Goal: Information Seeking & Learning: Learn about a topic

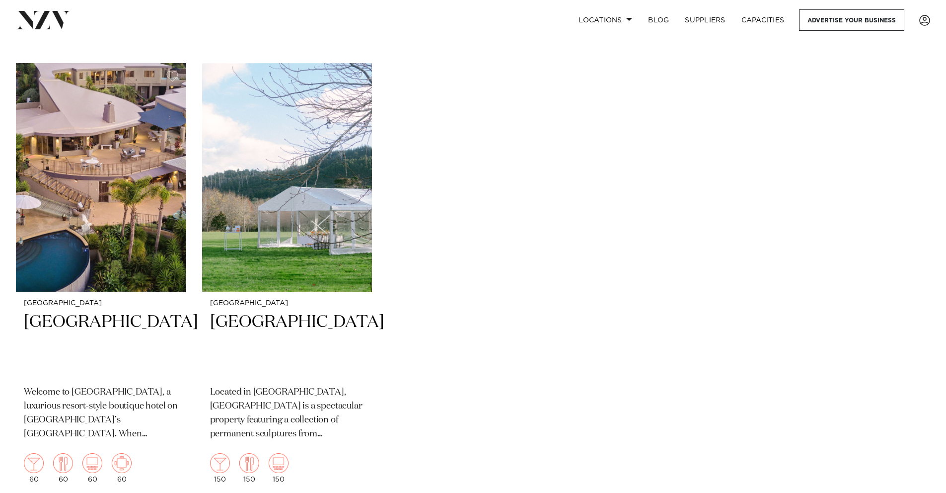
scroll to position [11078, 0]
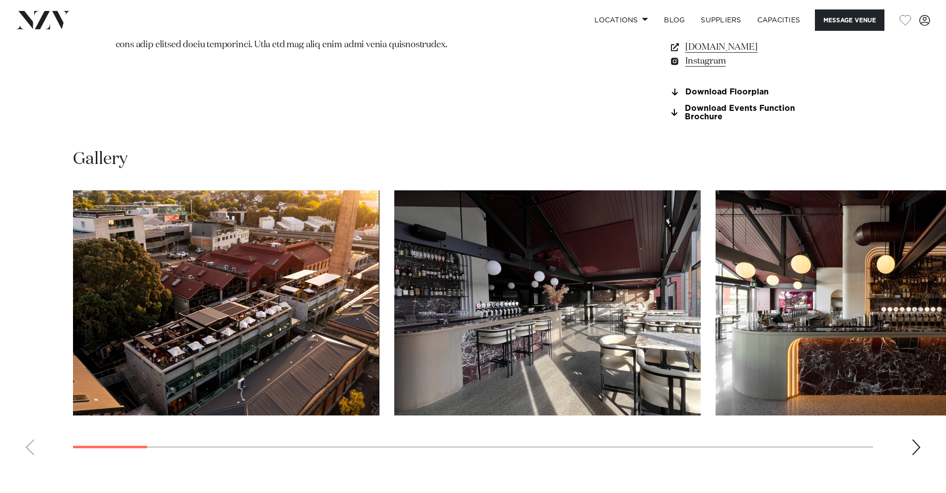
scroll to position [1017, 0]
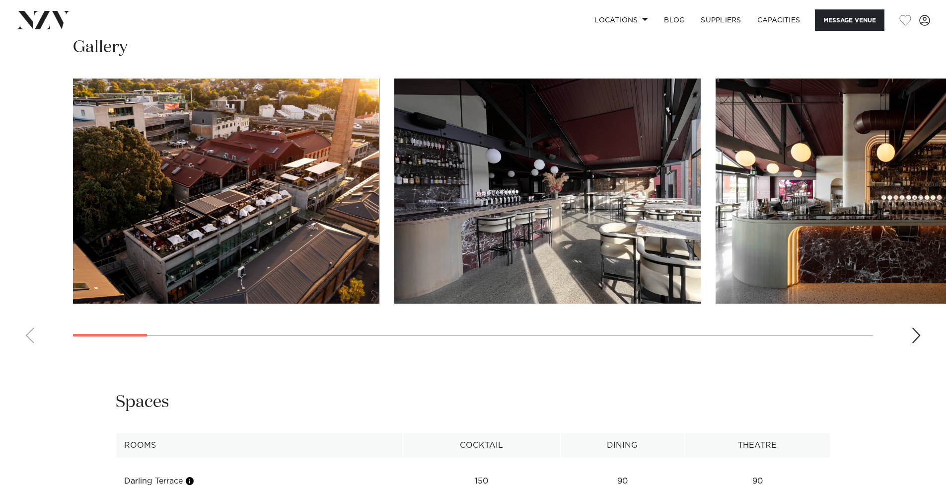
click at [908, 351] on swiper-container at bounding box center [473, 214] width 946 height 273
click at [912, 343] on div "Next slide" at bounding box center [916, 335] width 10 height 16
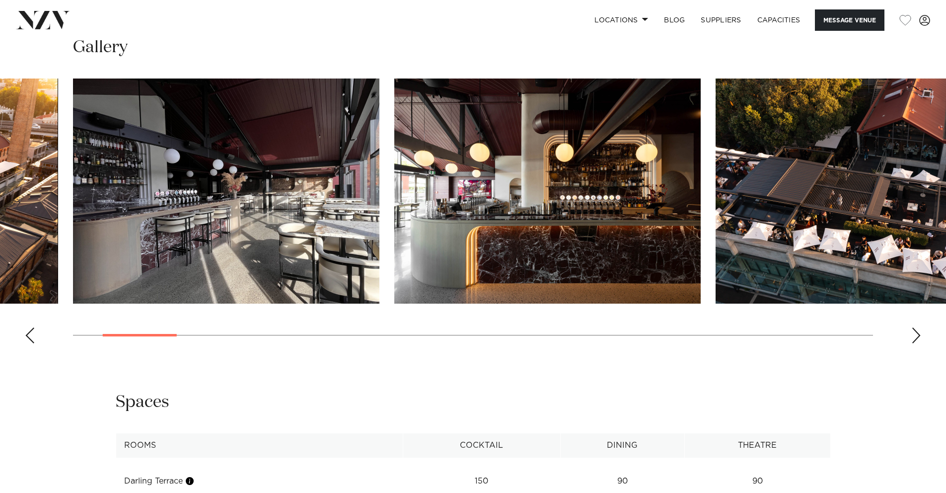
click at [913, 343] on div "Next slide" at bounding box center [916, 335] width 10 height 16
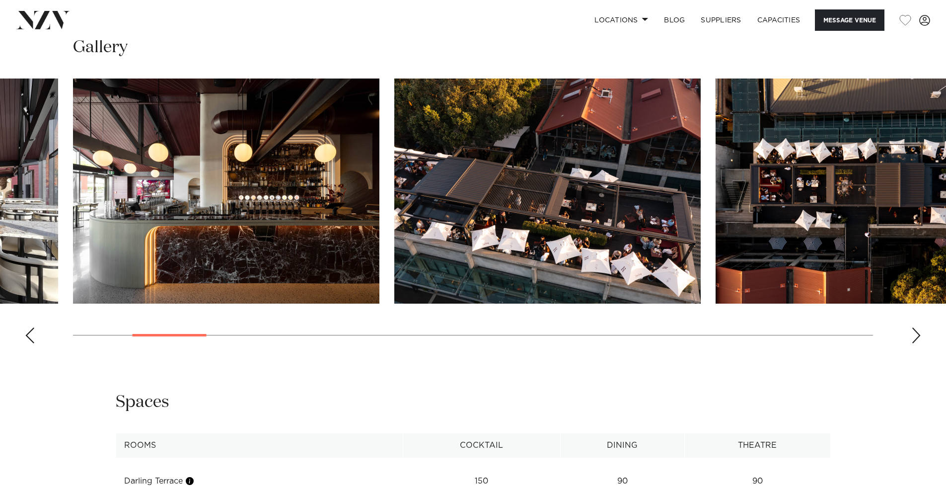
click at [913, 343] on div "Next slide" at bounding box center [916, 335] width 10 height 16
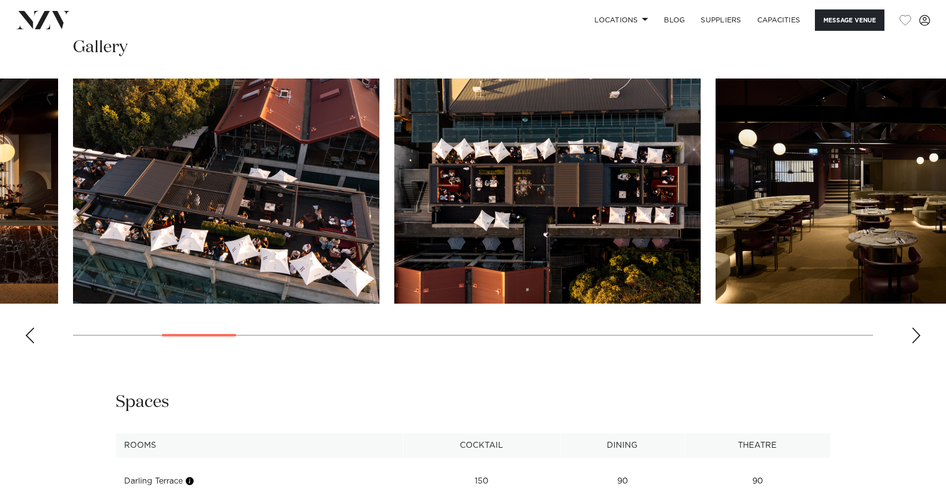
click at [912, 343] on div "Next slide" at bounding box center [916, 335] width 10 height 16
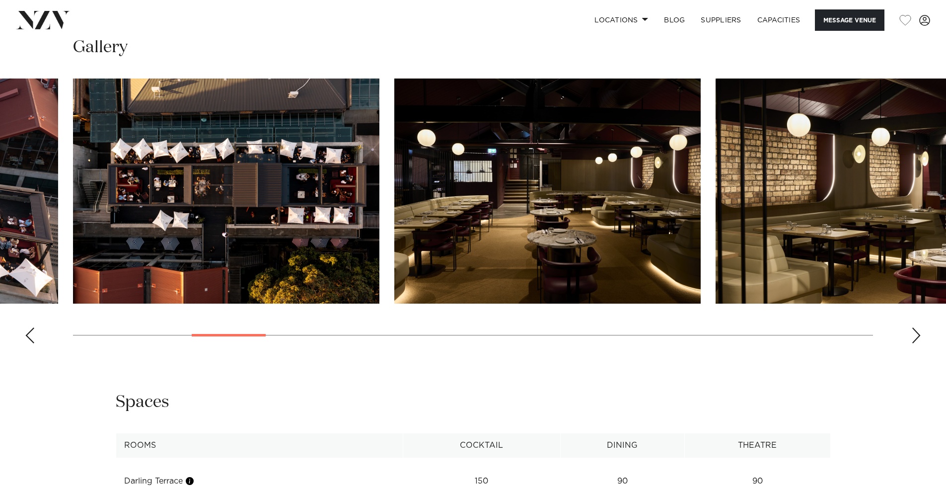
click at [910, 351] on swiper-container at bounding box center [473, 214] width 946 height 273
click at [915, 343] on div "Next slide" at bounding box center [916, 335] width 10 height 16
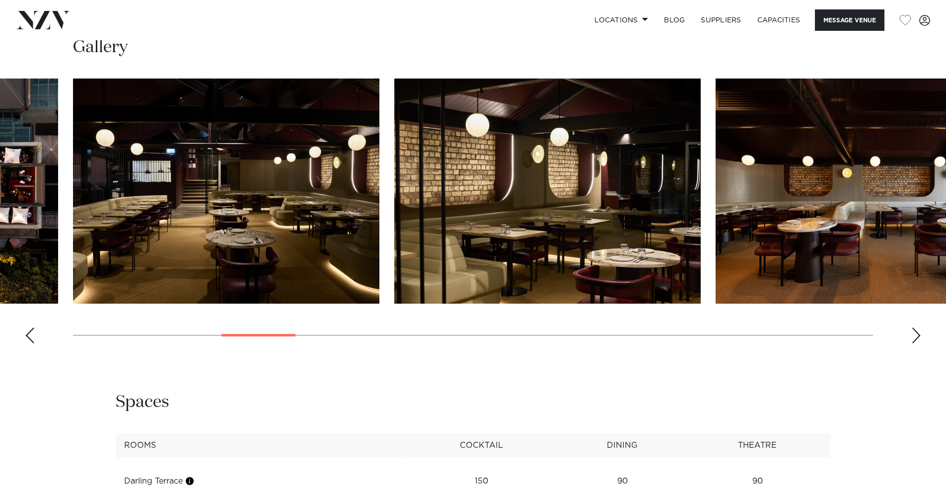
click at [915, 343] on div "Next slide" at bounding box center [916, 335] width 10 height 16
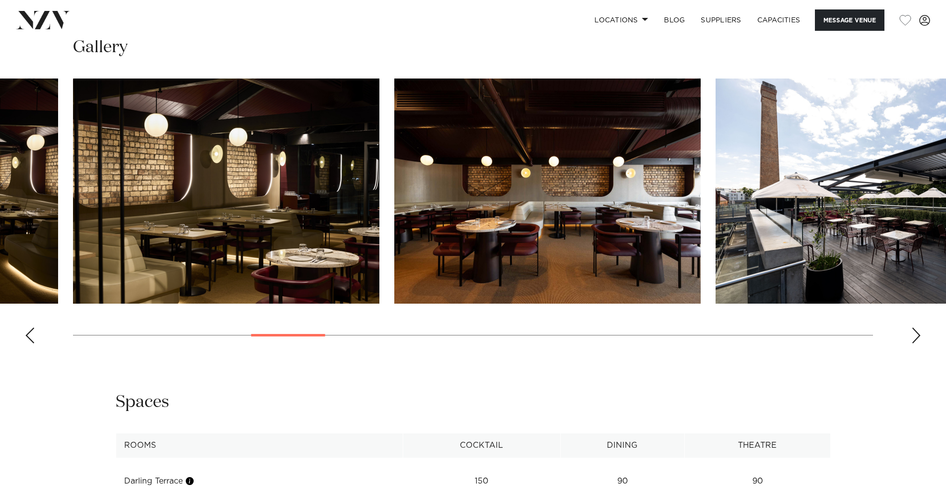
click at [915, 343] on div "Next slide" at bounding box center [916, 335] width 10 height 16
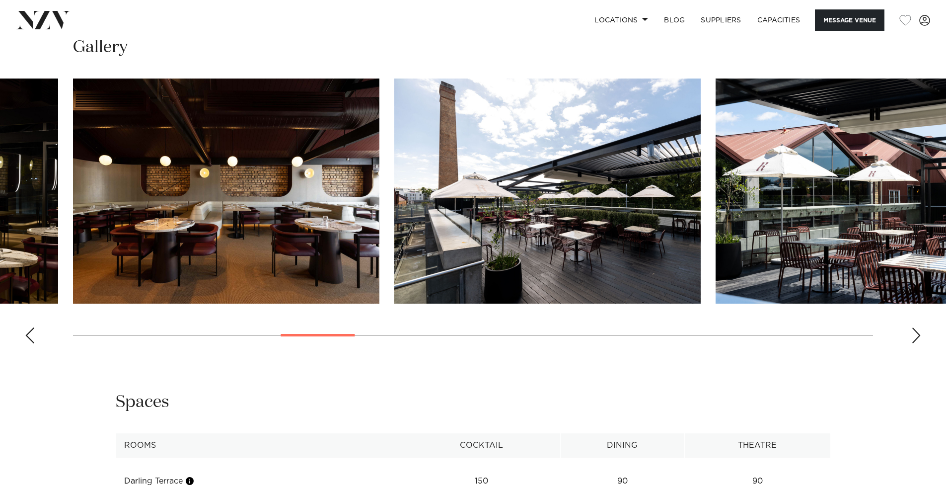
click at [915, 343] on div "Next slide" at bounding box center [916, 335] width 10 height 16
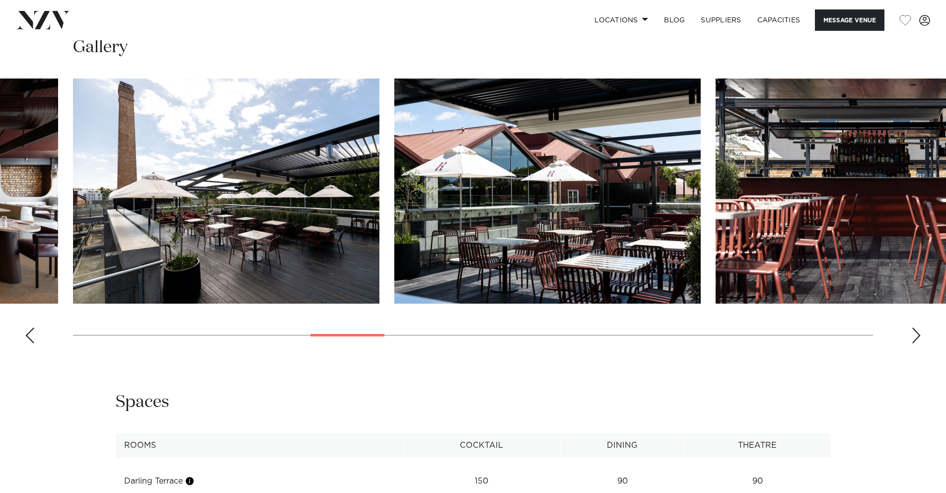
click at [915, 343] on div "Next slide" at bounding box center [916, 335] width 10 height 16
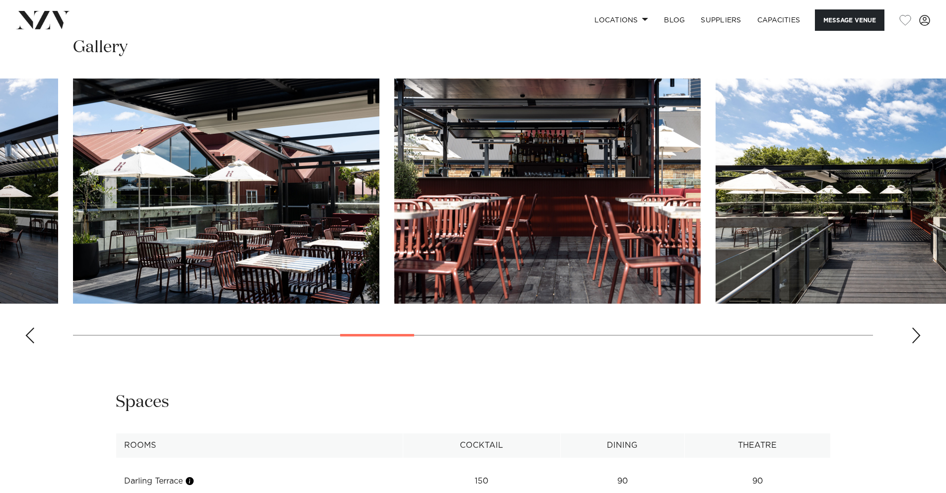
click at [915, 343] on div "Next slide" at bounding box center [916, 335] width 10 height 16
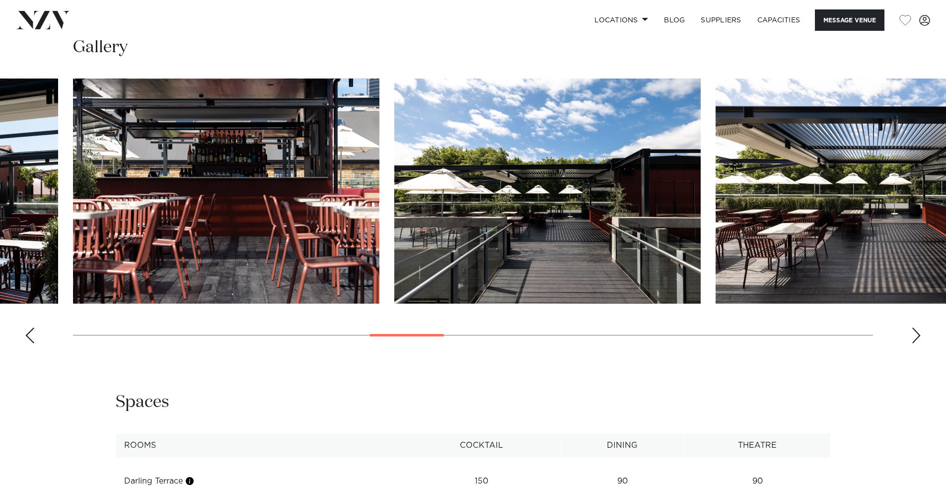
click at [915, 343] on div "Next slide" at bounding box center [916, 335] width 10 height 16
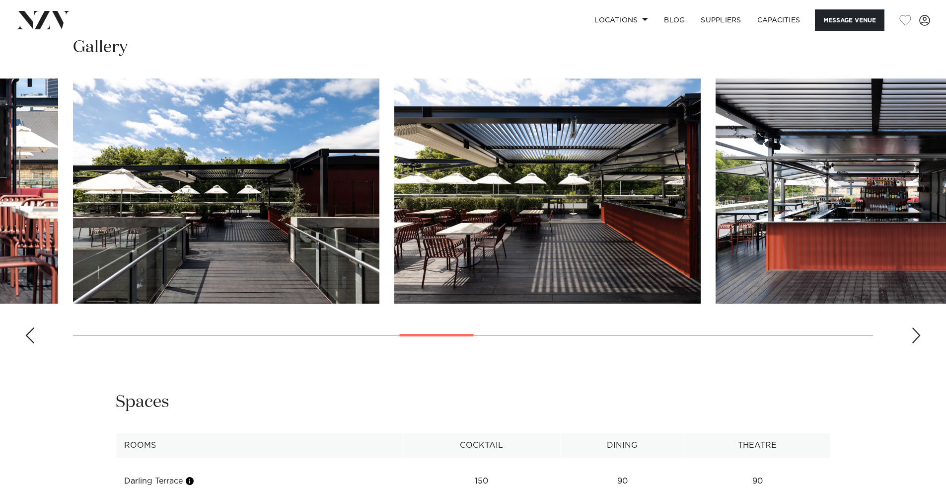
click at [915, 343] on div "Next slide" at bounding box center [916, 335] width 10 height 16
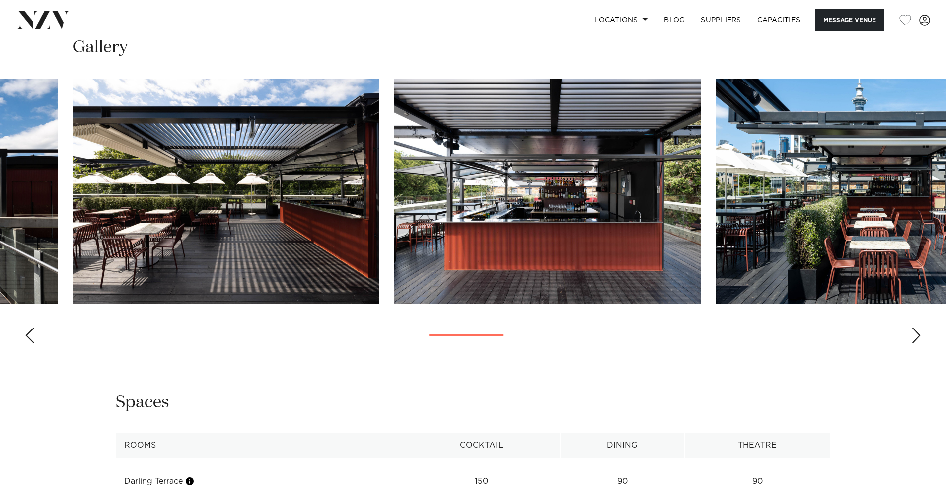
click at [915, 343] on div "Next slide" at bounding box center [916, 335] width 10 height 16
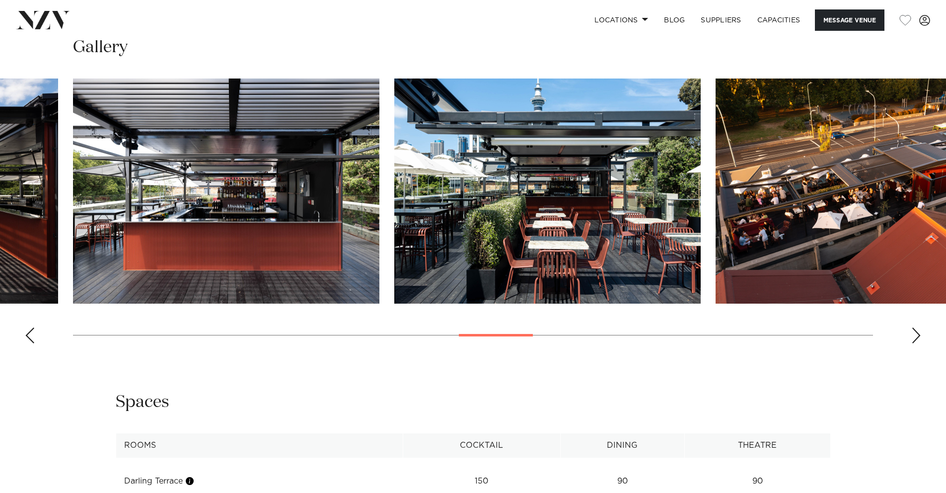
click at [915, 343] on div "Next slide" at bounding box center [916, 335] width 10 height 16
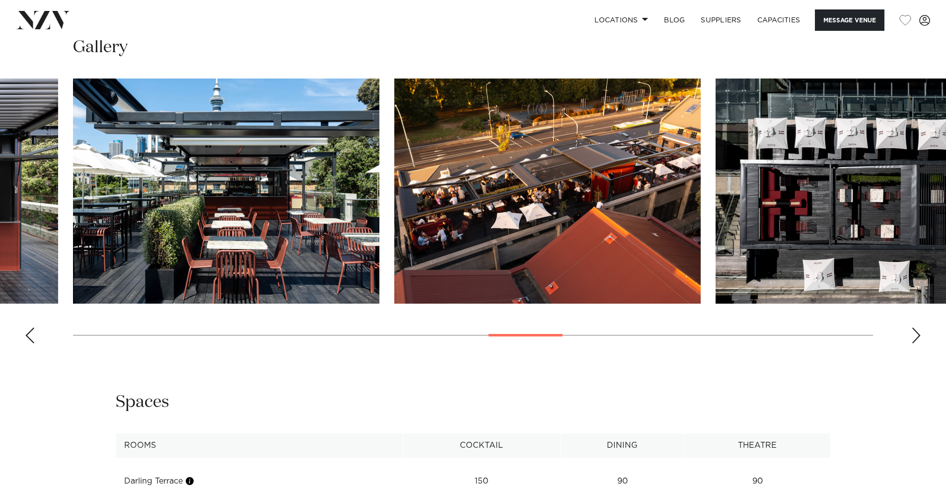
click at [915, 343] on div "Next slide" at bounding box center [916, 335] width 10 height 16
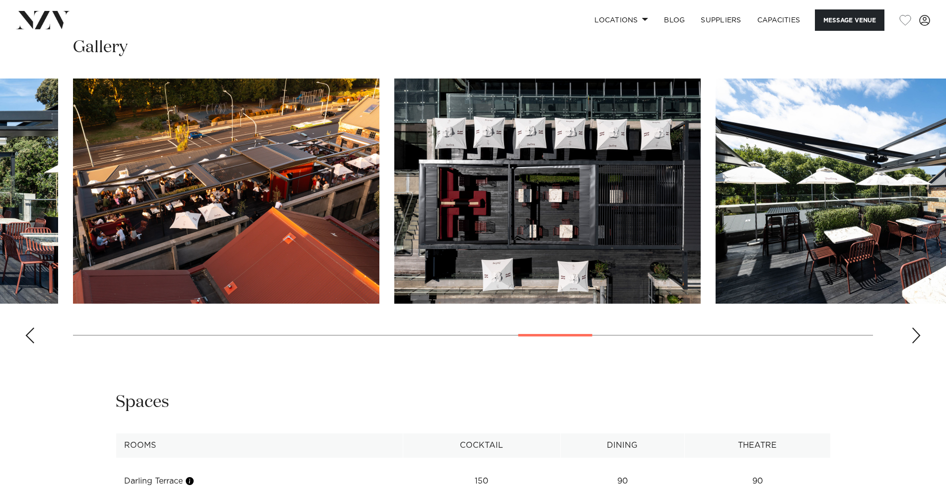
click at [915, 343] on div "Next slide" at bounding box center [916, 335] width 10 height 16
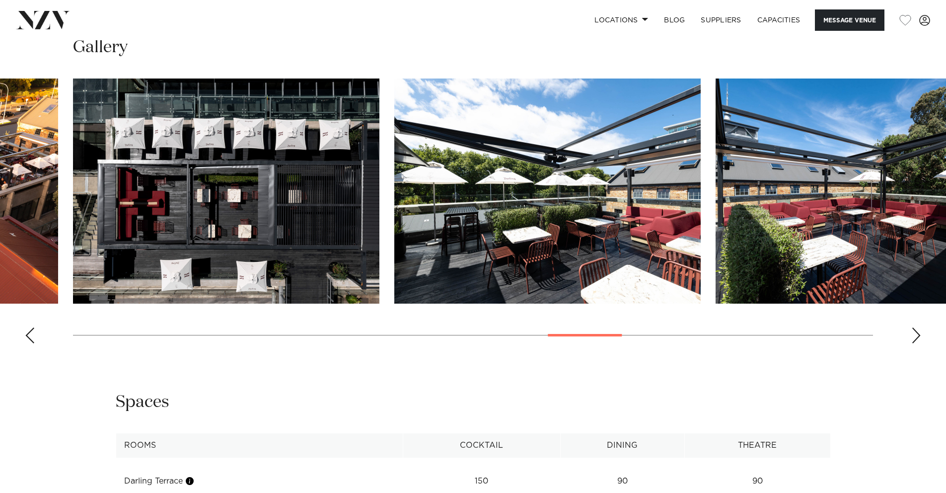
click at [915, 343] on div "Next slide" at bounding box center [916, 335] width 10 height 16
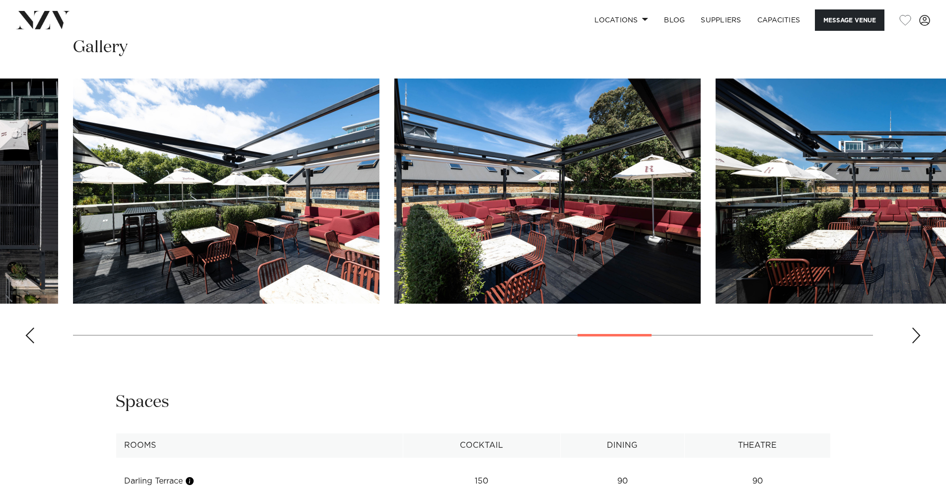
click at [915, 343] on div "Next slide" at bounding box center [916, 335] width 10 height 16
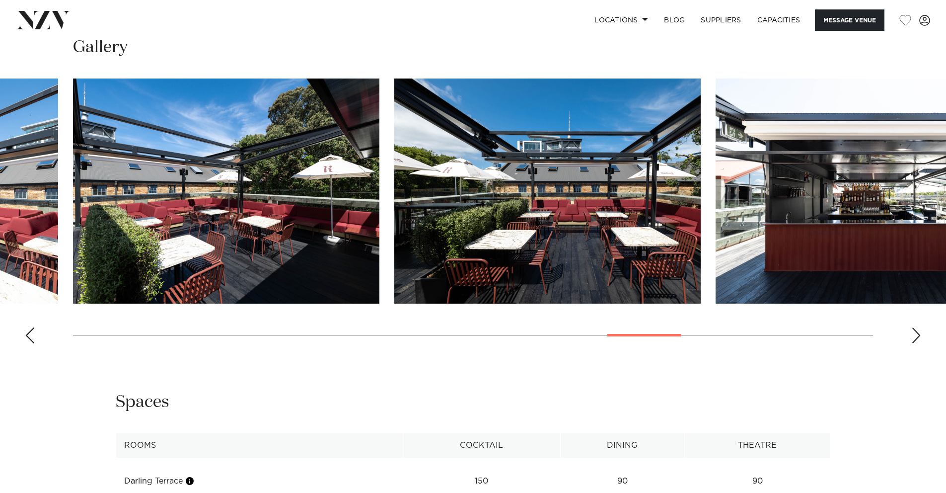
click at [915, 343] on div "Next slide" at bounding box center [916, 335] width 10 height 16
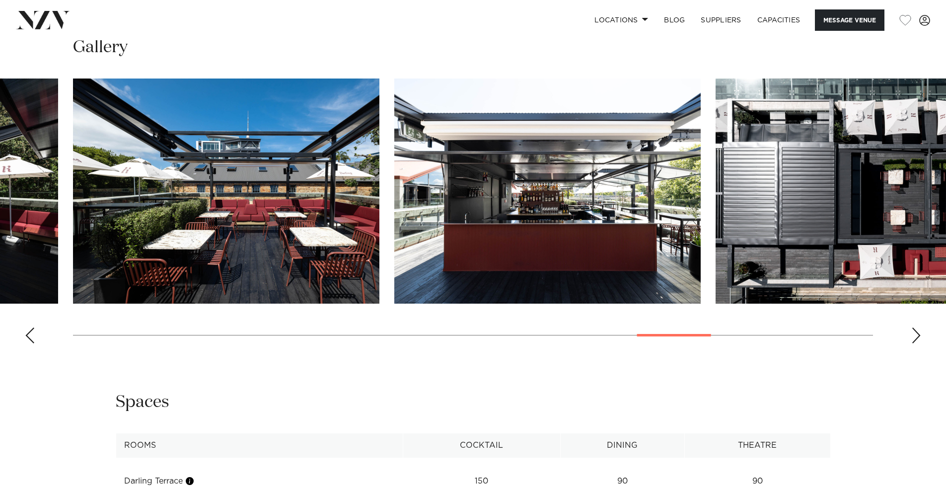
click at [915, 343] on div "Next slide" at bounding box center [916, 335] width 10 height 16
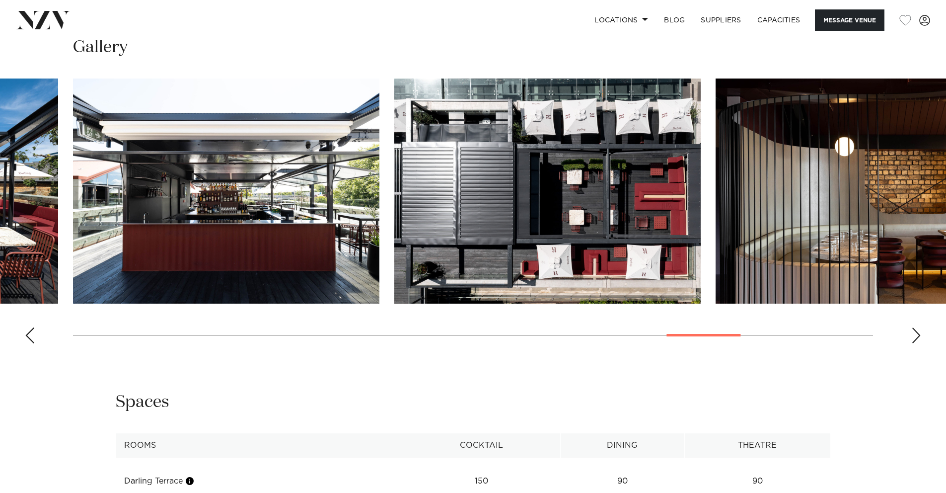
click at [915, 343] on div "Next slide" at bounding box center [916, 335] width 10 height 16
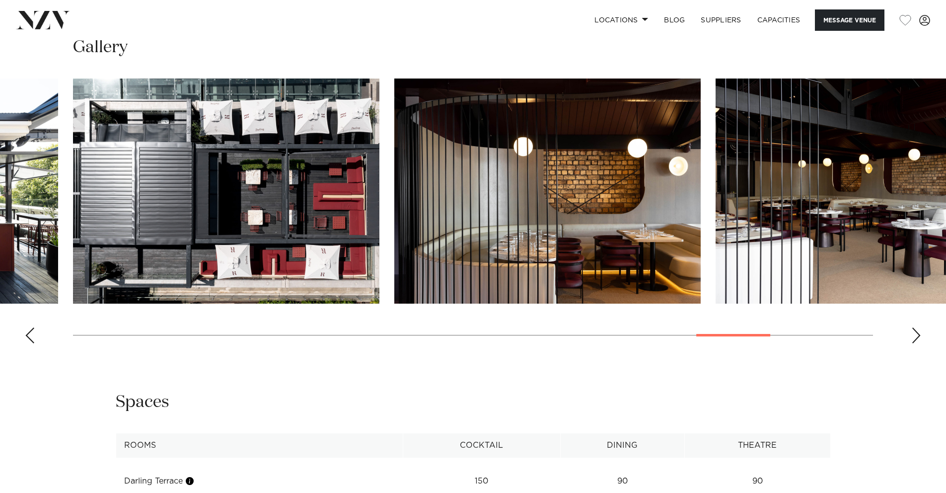
click at [915, 343] on div "Next slide" at bounding box center [916, 335] width 10 height 16
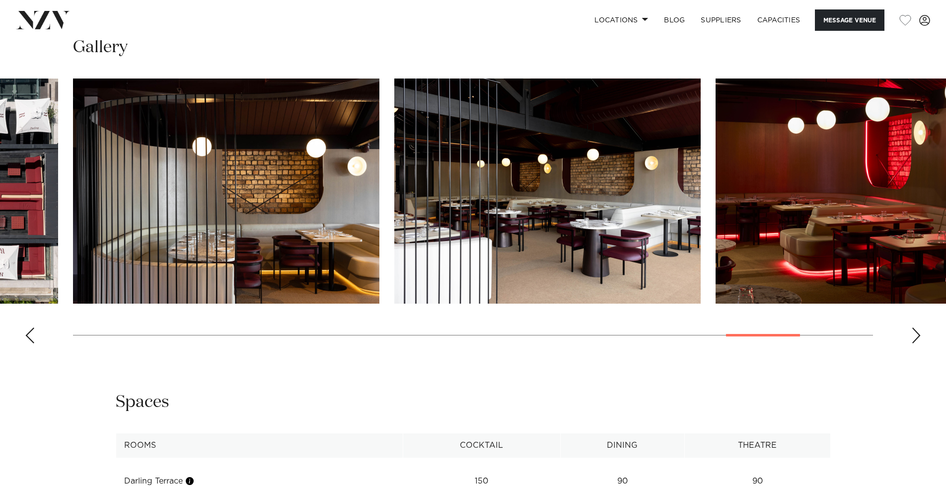
click at [915, 343] on div "Next slide" at bounding box center [916, 335] width 10 height 16
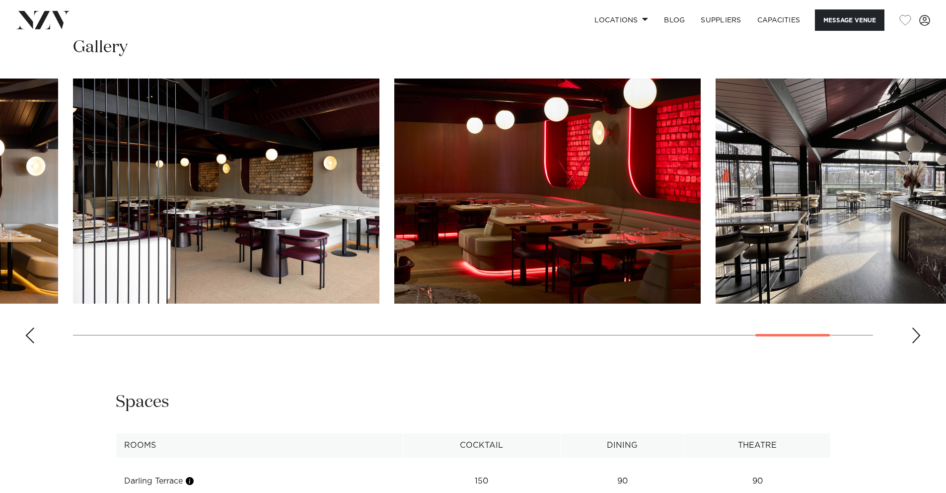
click at [915, 343] on div "Next slide" at bounding box center [916, 335] width 10 height 16
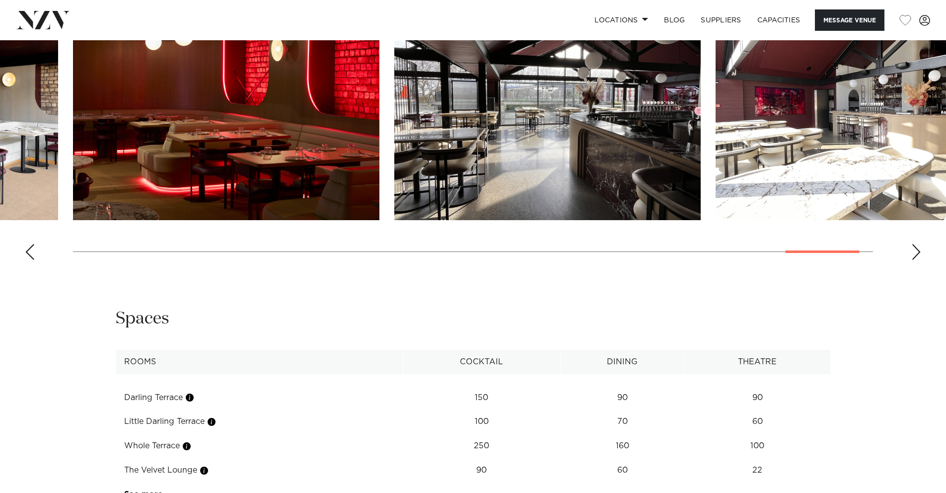
scroll to position [1284, 0]
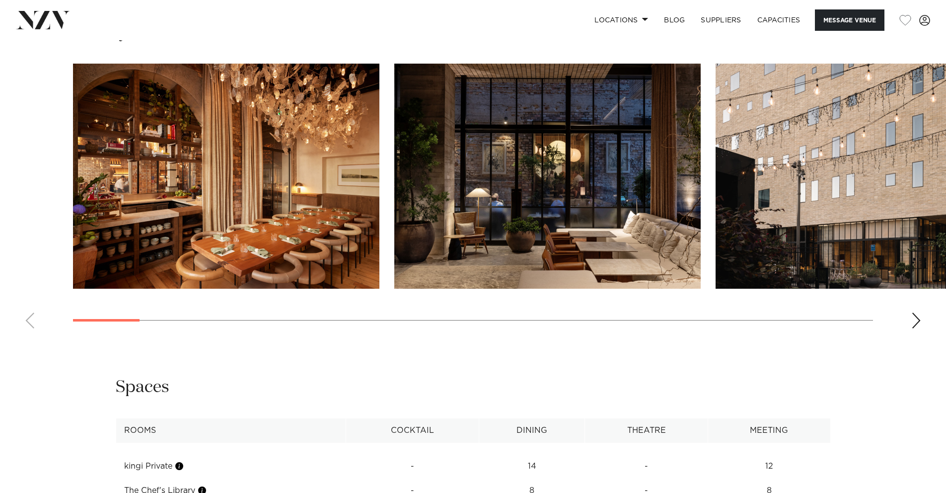
scroll to position [1357, 0]
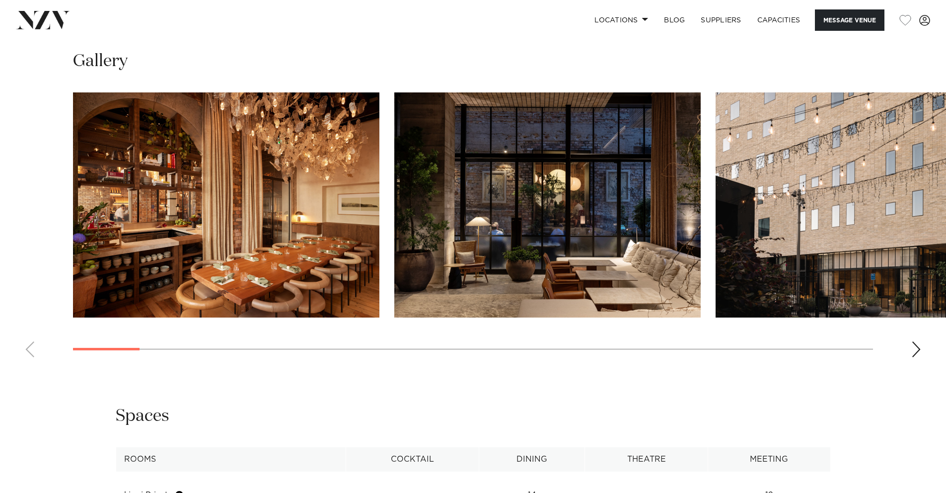
click at [919, 341] on div "Next slide" at bounding box center [916, 349] width 10 height 16
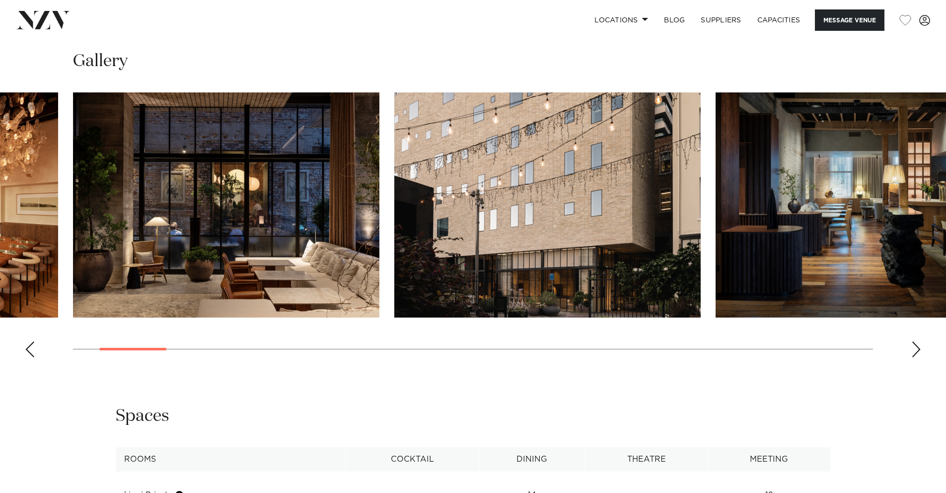
click at [919, 341] on div "Next slide" at bounding box center [916, 349] width 10 height 16
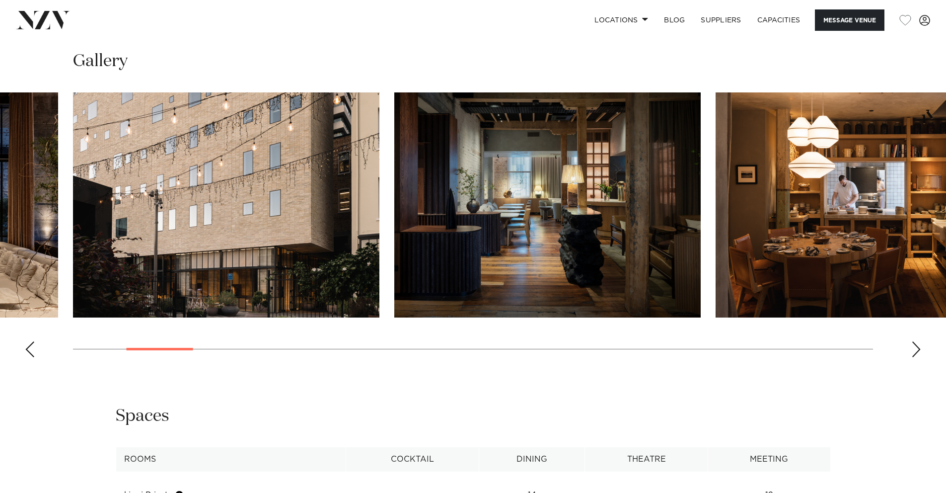
click at [919, 341] on div "Next slide" at bounding box center [916, 349] width 10 height 16
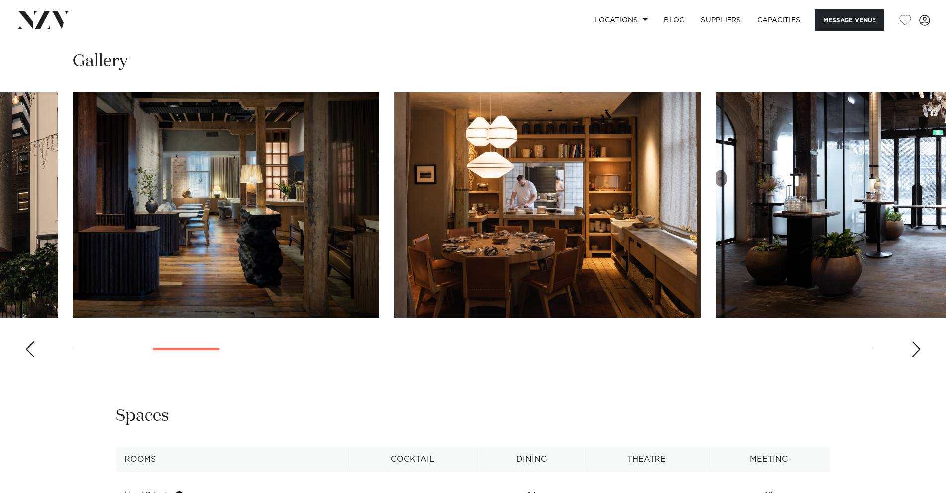
click at [919, 341] on div "Next slide" at bounding box center [916, 349] width 10 height 16
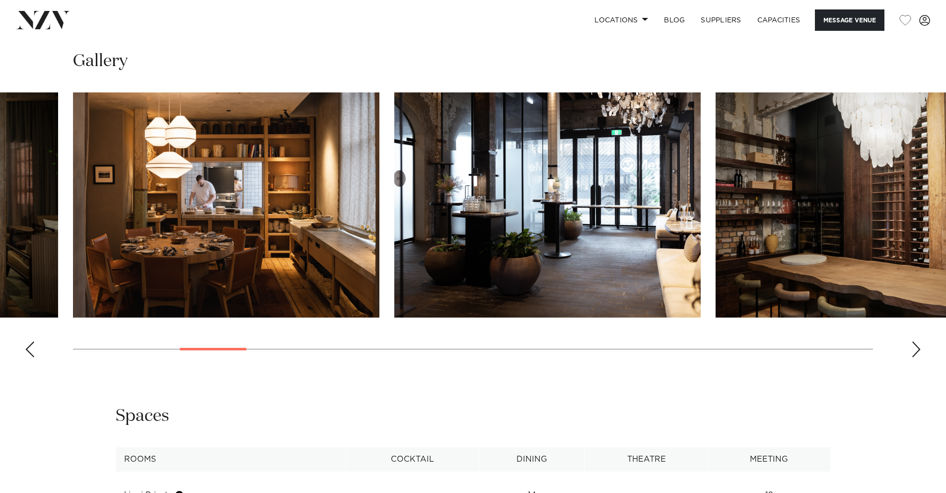
click at [919, 341] on div "Next slide" at bounding box center [916, 349] width 10 height 16
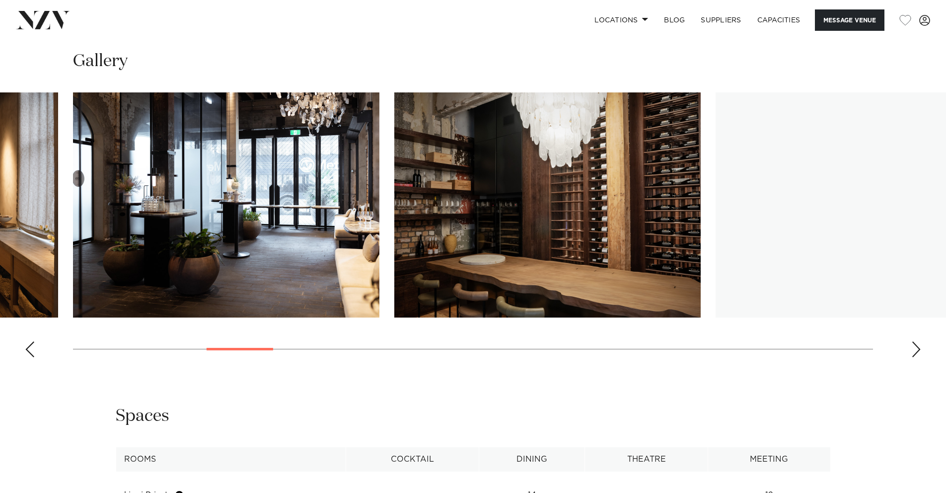
click at [919, 341] on div "Next slide" at bounding box center [916, 349] width 10 height 16
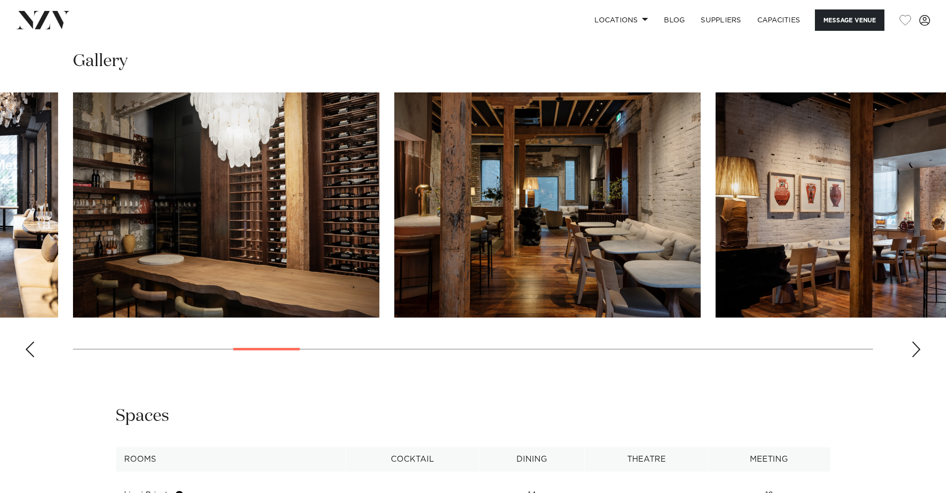
click at [917, 340] on swiper-container at bounding box center [473, 228] width 946 height 273
click at [919, 343] on div "Next slide" at bounding box center [916, 349] width 10 height 16
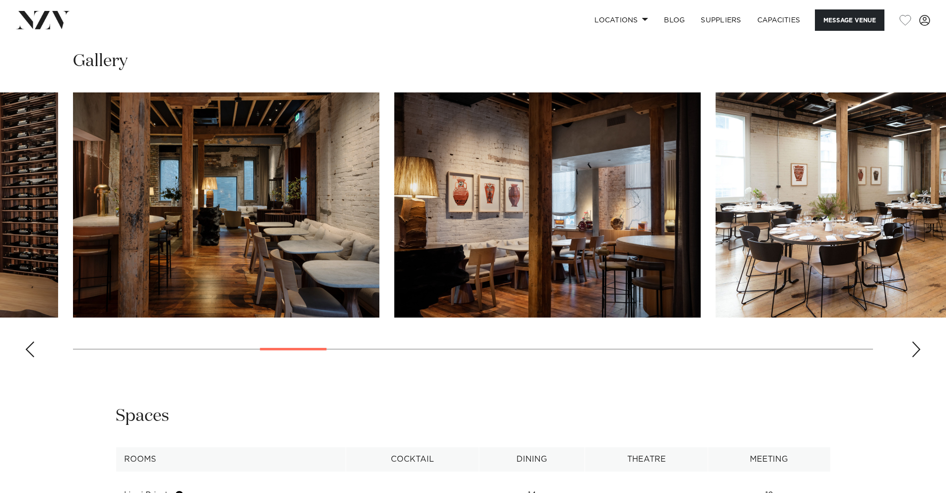
click at [919, 343] on div "Next slide" at bounding box center [916, 349] width 10 height 16
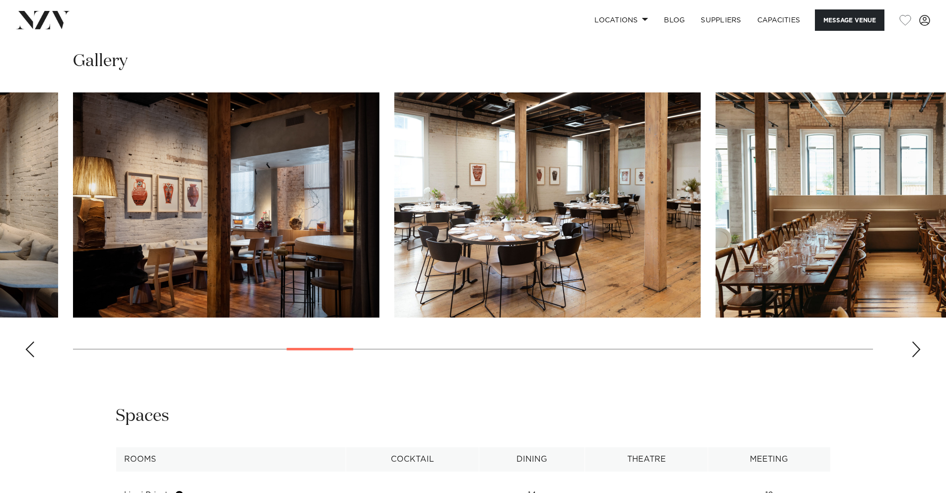
click at [919, 343] on div "Next slide" at bounding box center [916, 349] width 10 height 16
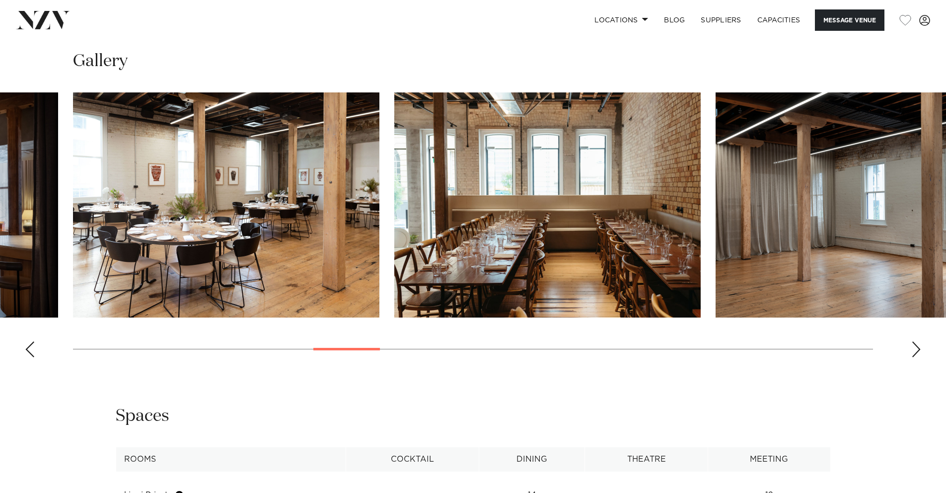
click at [919, 343] on div "Next slide" at bounding box center [916, 349] width 10 height 16
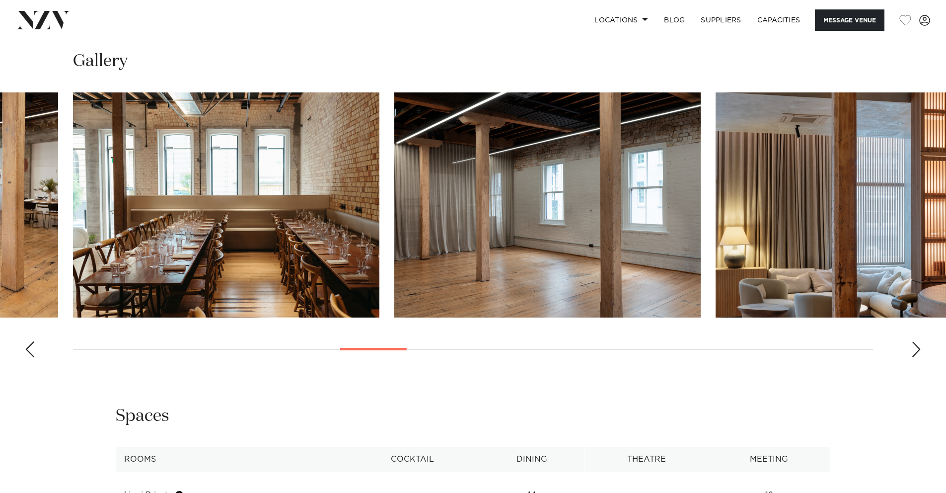
click at [919, 343] on div "Next slide" at bounding box center [916, 349] width 10 height 16
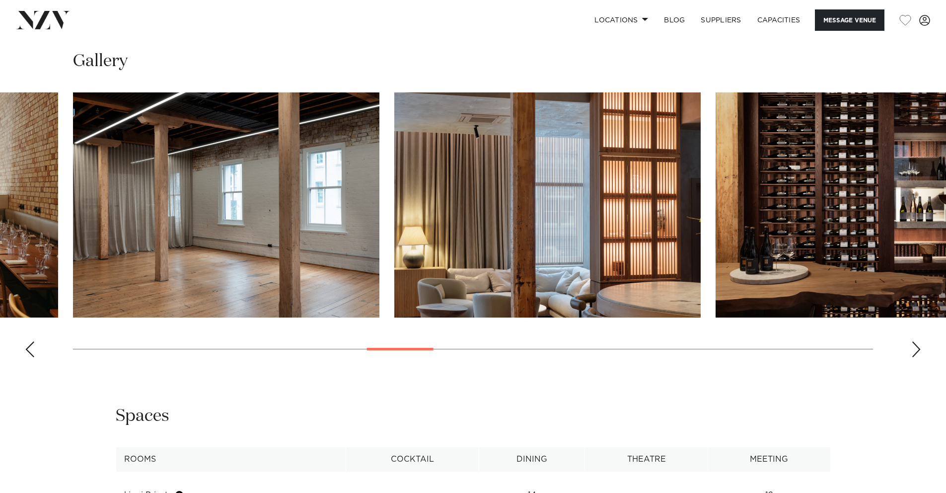
click at [919, 343] on div "Next slide" at bounding box center [916, 349] width 10 height 16
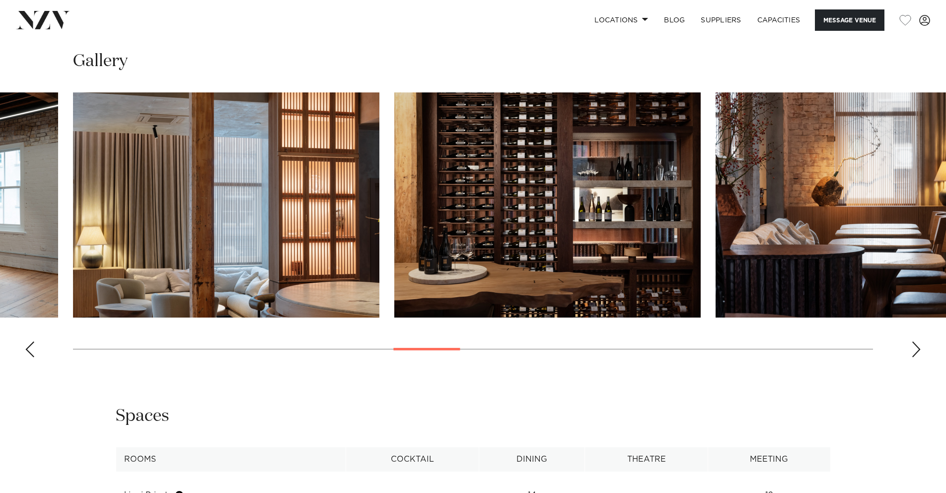
click at [919, 343] on div "Next slide" at bounding box center [916, 349] width 10 height 16
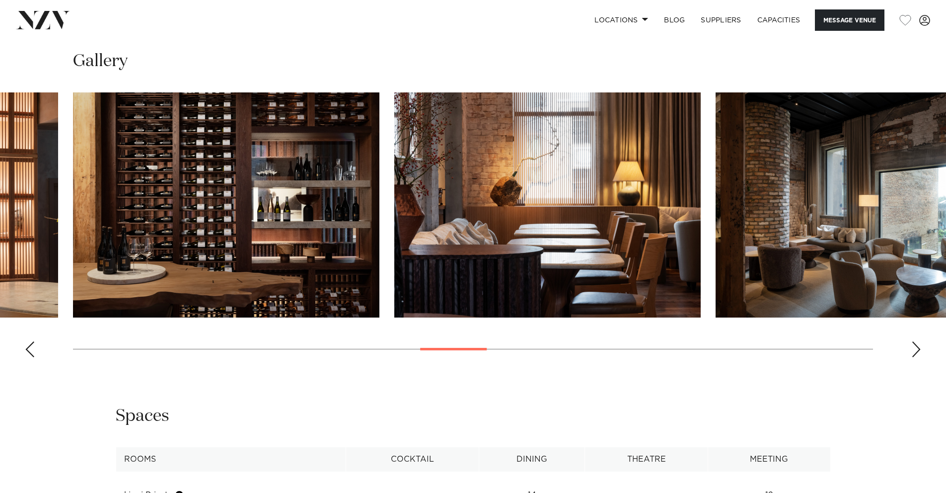
click at [919, 343] on div "Next slide" at bounding box center [916, 349] width 10 height 16
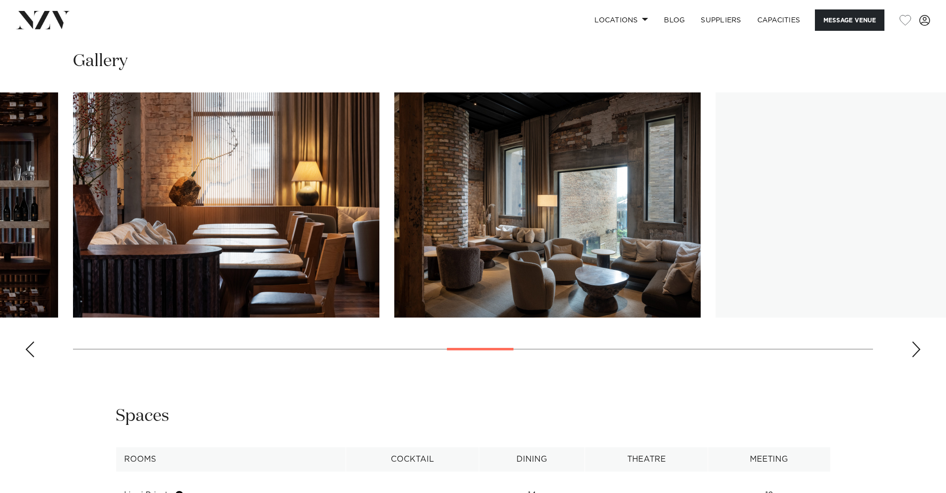
click at [919, 343] on div "Next slide" at bounding box center [916, 349] width 10 height 16
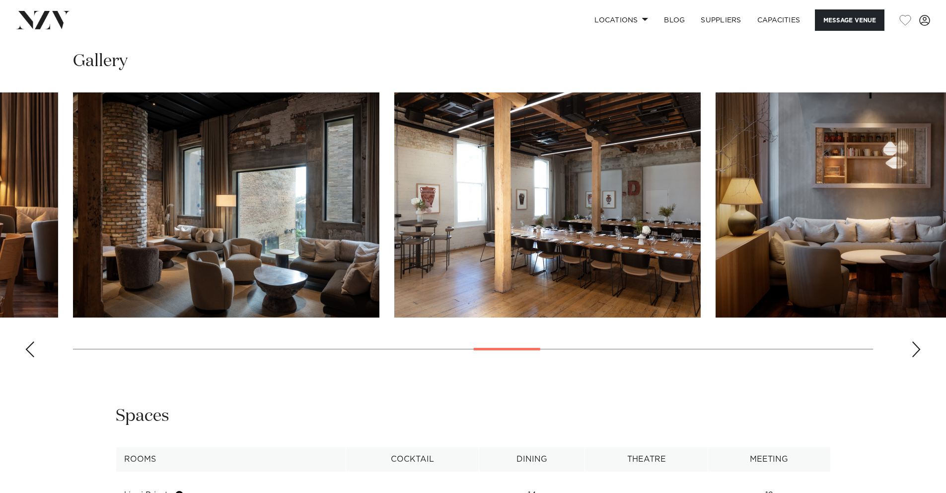
click at [918, 343] on div "Next slide" at bounding box center [916, 349] width 10 height 16
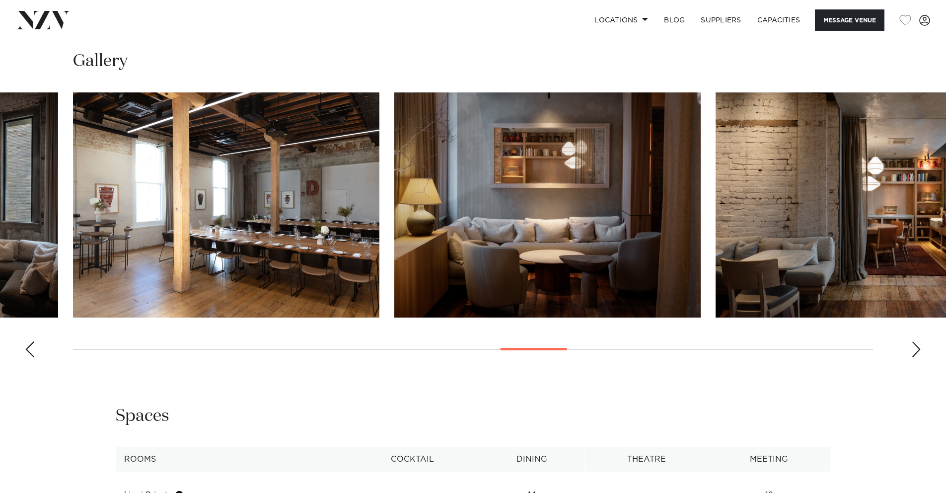
click at [918, 343] on div "Next slide" at bounding box center [916, 349] width 10 height 16
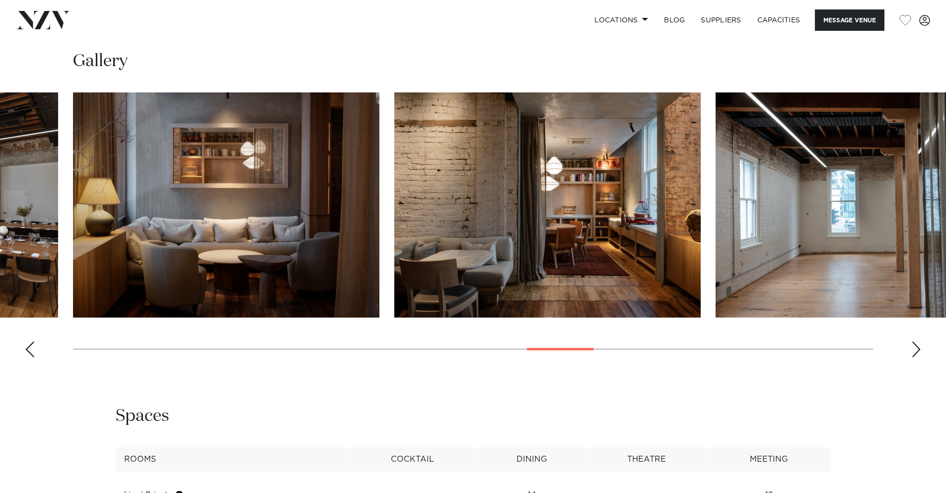
click at [918, 343] on div "Next slide" at bounding box center [916, 349] width 10 height 16
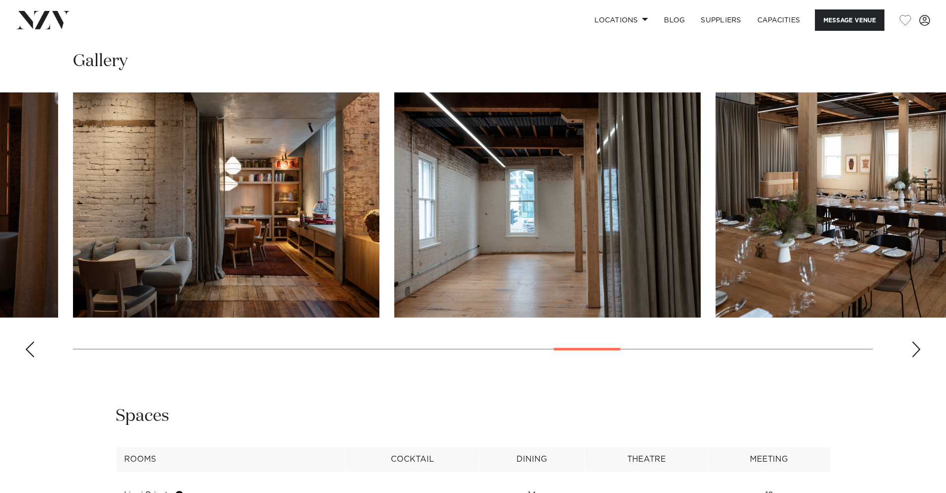
click at [918, 343] on div "Next slide" at bounding box center [916, 349] width 10 height 16
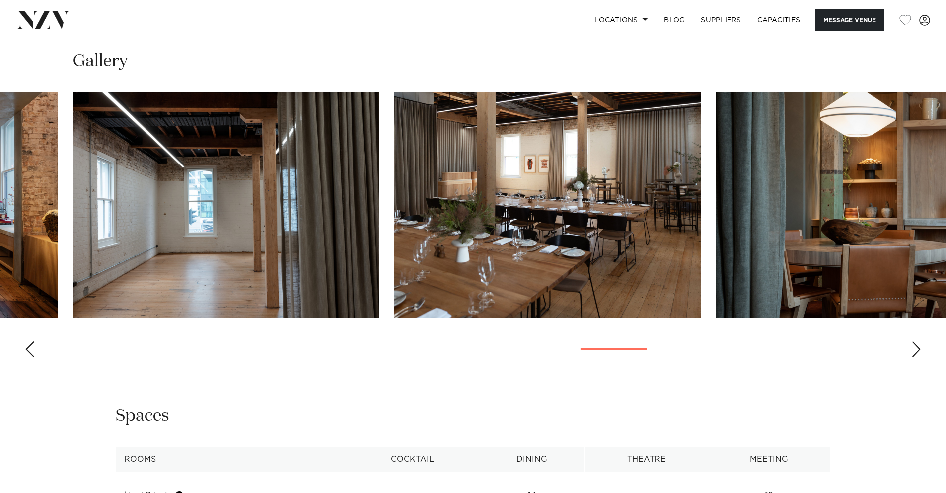
click at [918, 343] on div "Next slide" at bounding box center [916, 349] width 10 height 16
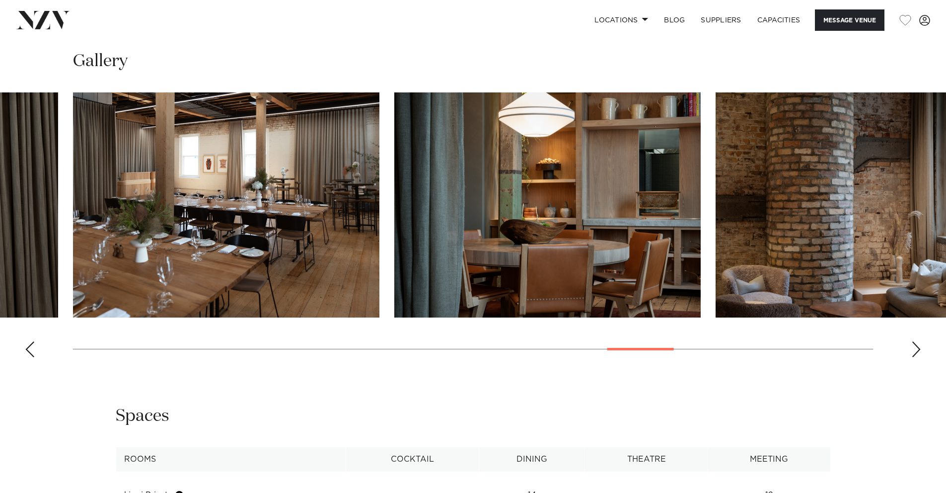
click at [918, 343] on div "Next slide" at bounding box center [916, 349] width 10 height 16
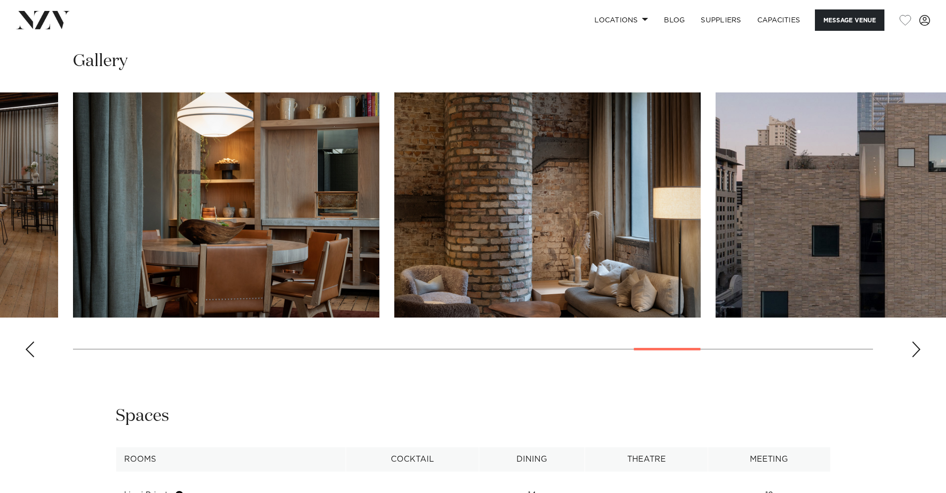
click at [918, 343] on div "Next slide" at bounding box center [916, 349] width 10 height 16
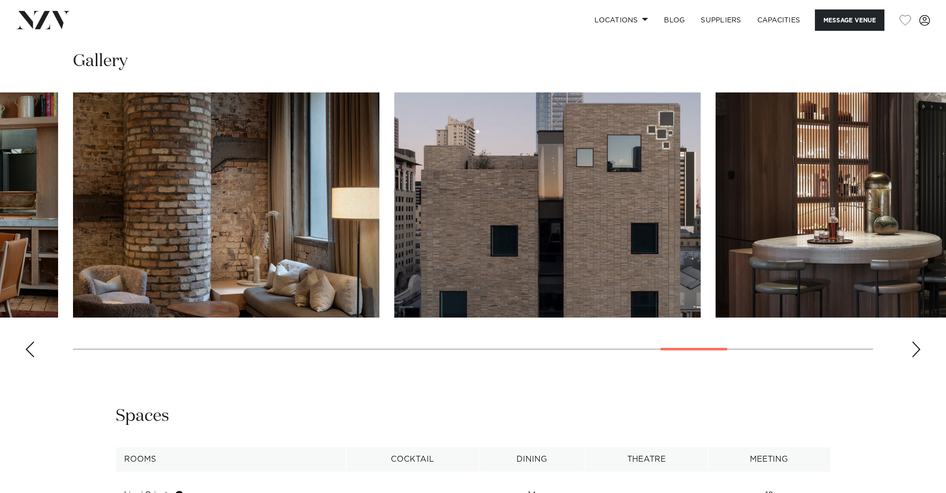
click at [918, 343] on div "Next slide" at bounding box center [916, 349] width 10 height 16
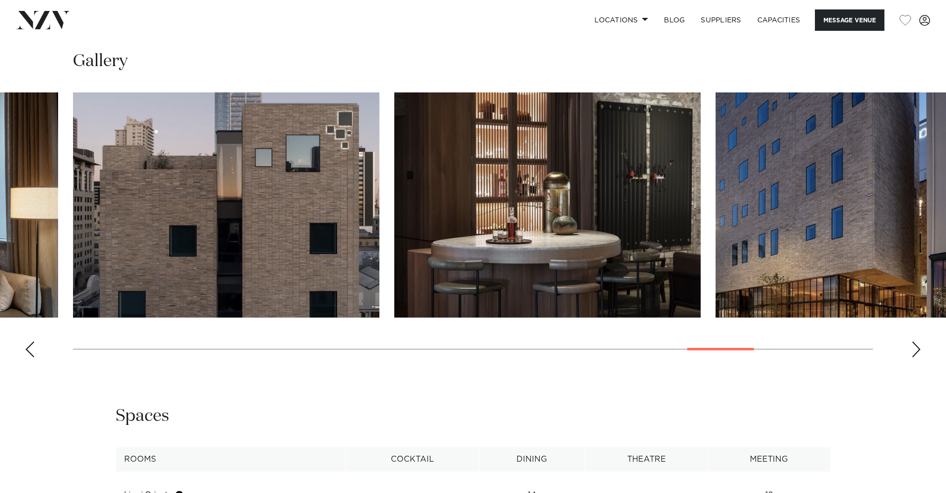
click at [918, 343] on div "Next slide" at bounding box center [916, 349] width 10 height 16
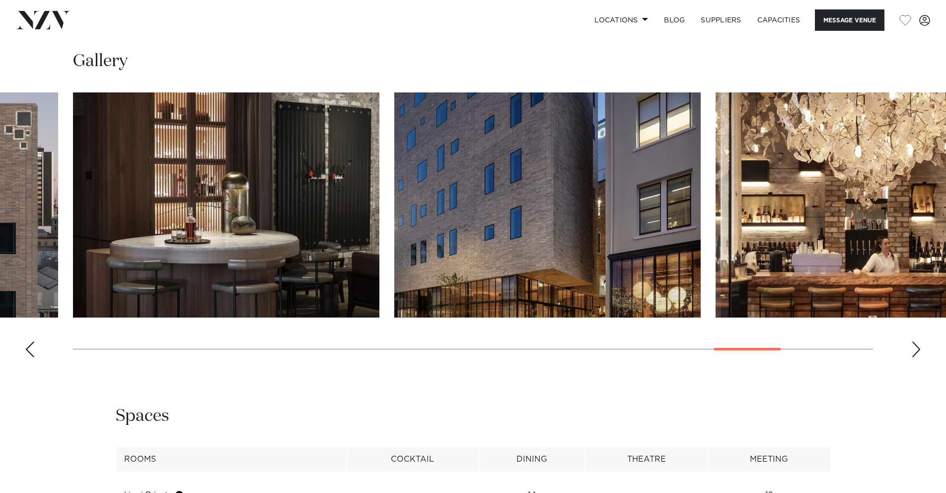
click at [918, 343] on div "Next slide" at bounding box center [916, 349] width 10 height 16
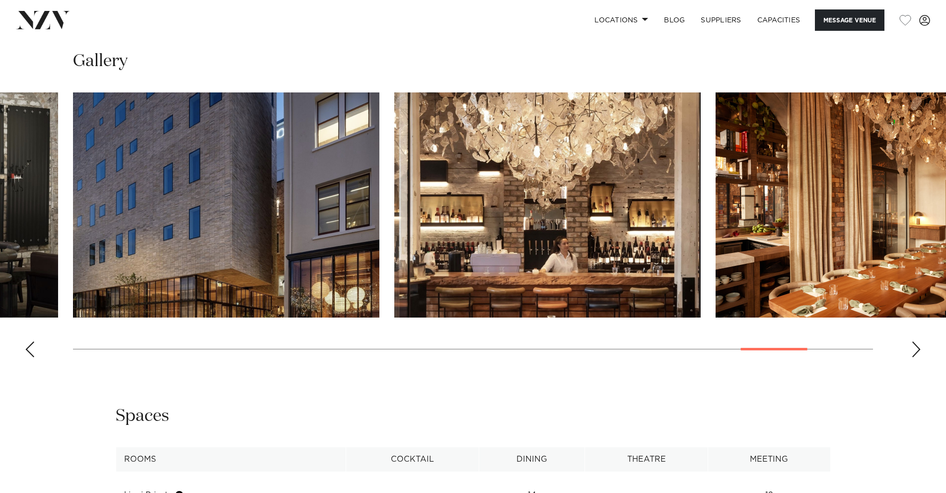
click at [918, 343] on div "Next slide" at bounding box center [916, 349] width 10 height 16
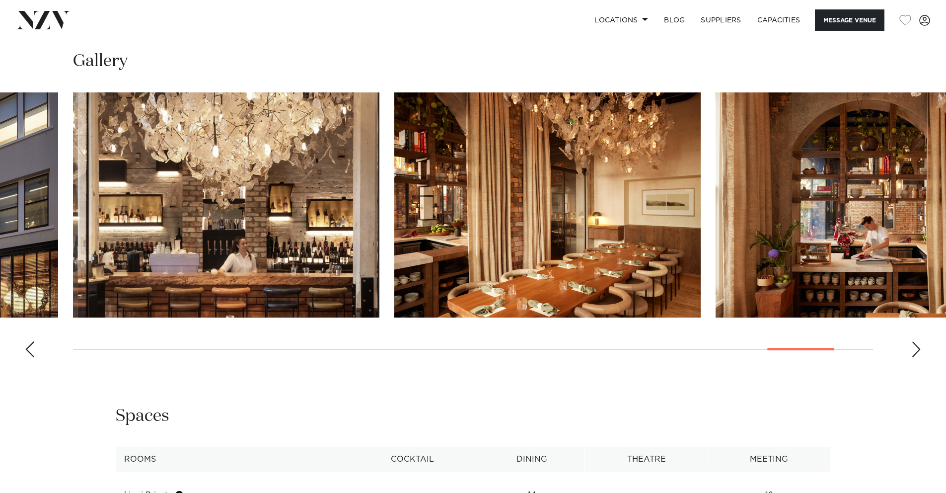
click at [918, 343] on div "Next slide" at bounding box center [916, 349] width 10 height 16
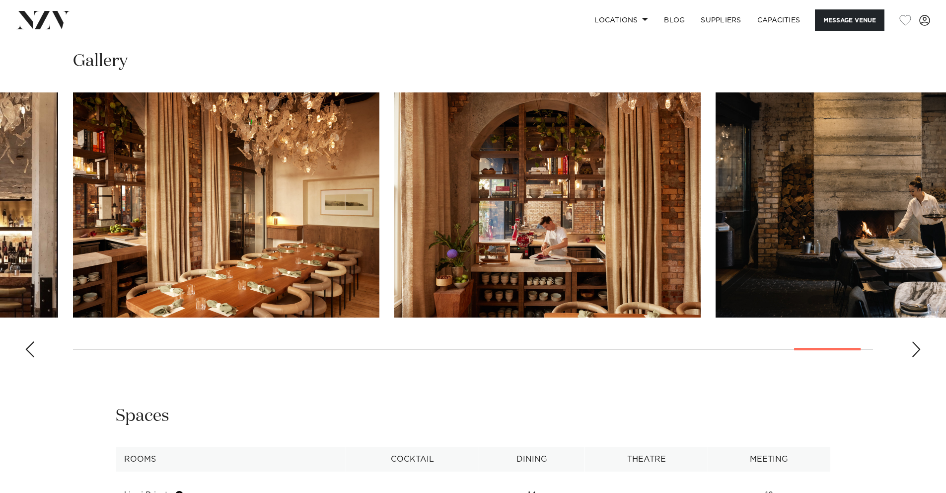
click at [918, 343] on div "Next slide" at bounding box center [916, 349] width 10 height 16
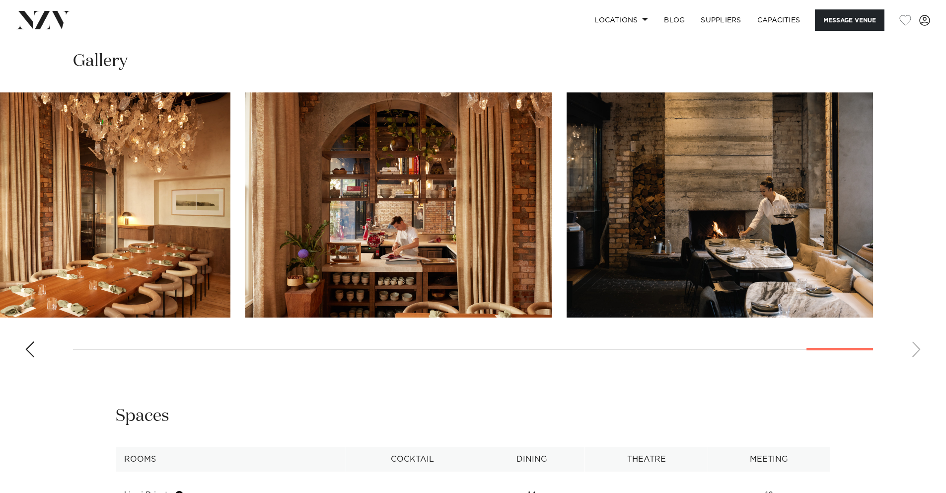
scroll to position [1668, 0]
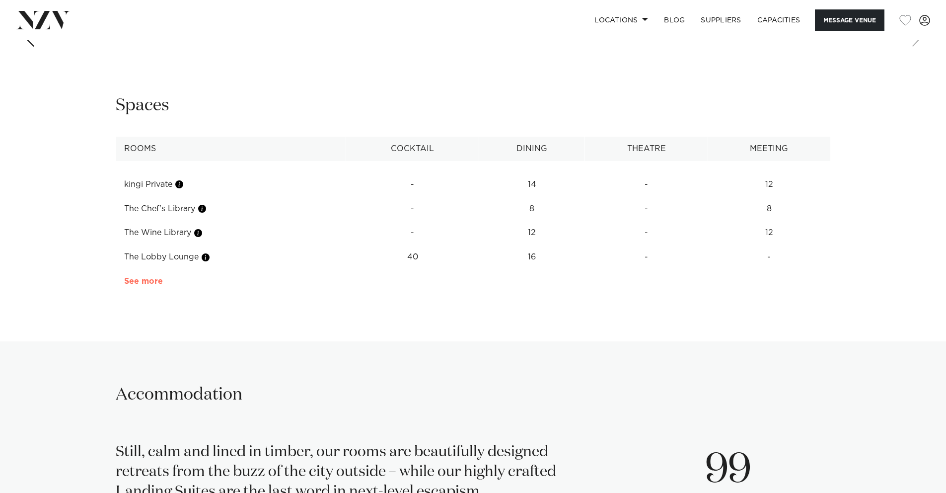
click at [128, 284] on link "See more" at bounding box center [162, 281] width 77 height 8
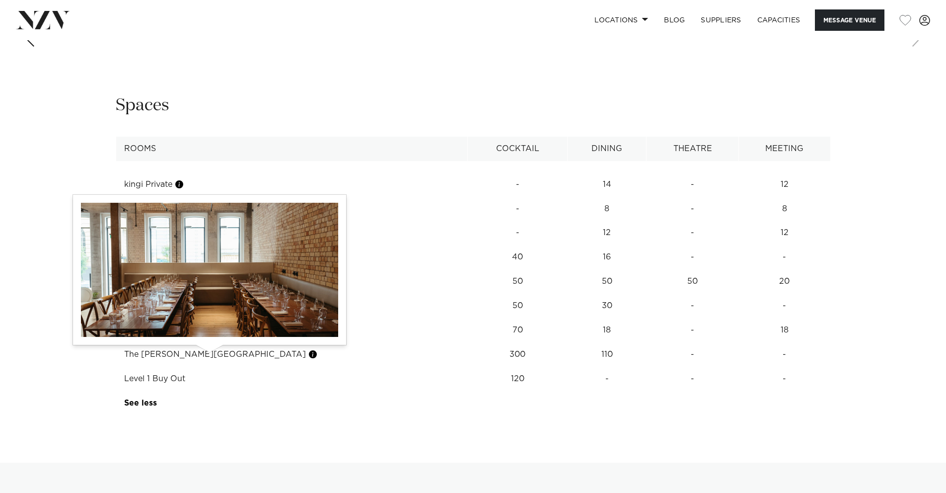
click at [308, 355] on button "button" at bounding box center [313, 354] width 10 height 10
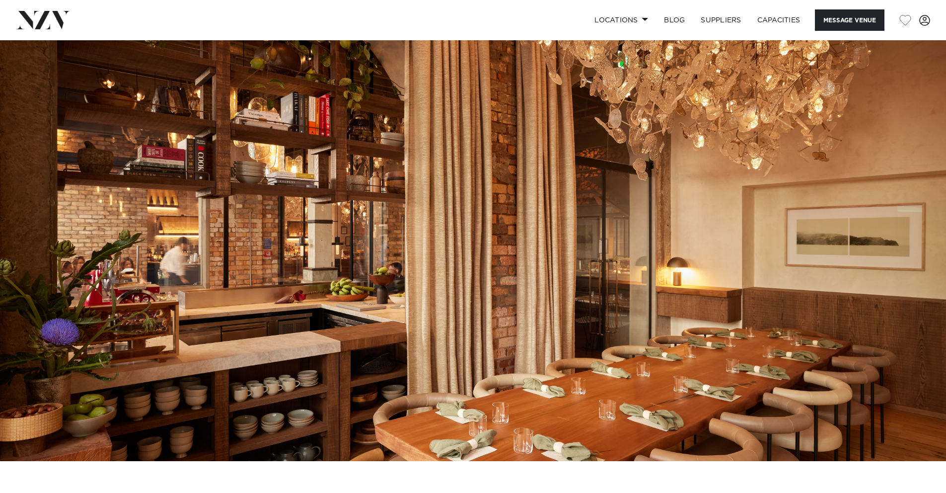
scroll to position [0, 0]
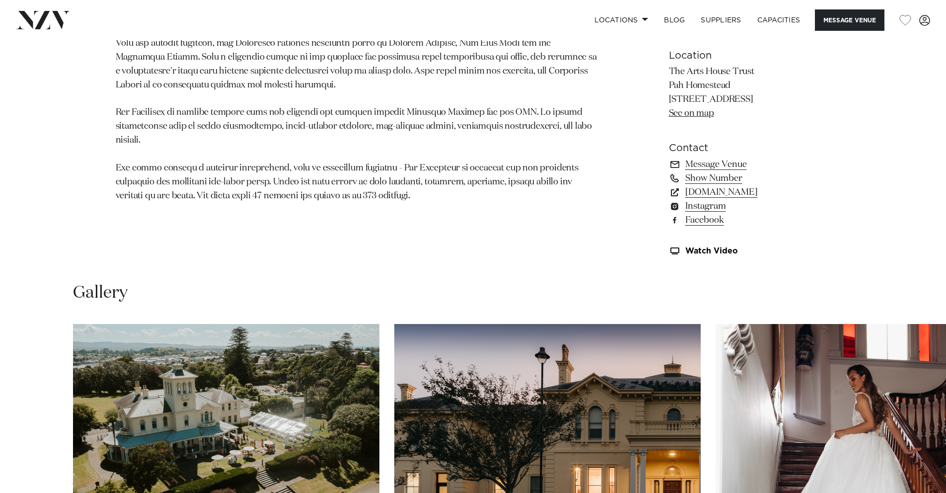
scroll to position [1075, 0]
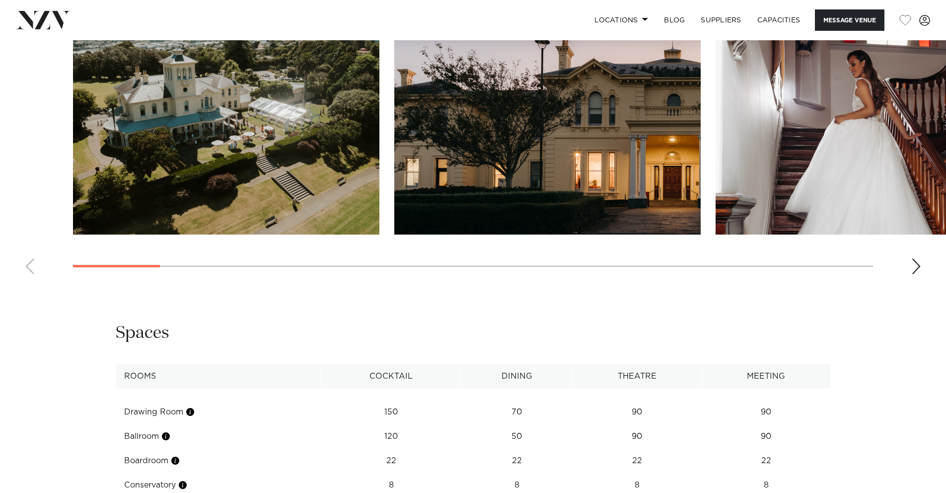
click at [926, 272] on swiper-container at bounding box center [473, 145] width 946 height 273
click at [918, 272] on div "Next slide" at bounding box center [916, 266] width 10 height 16
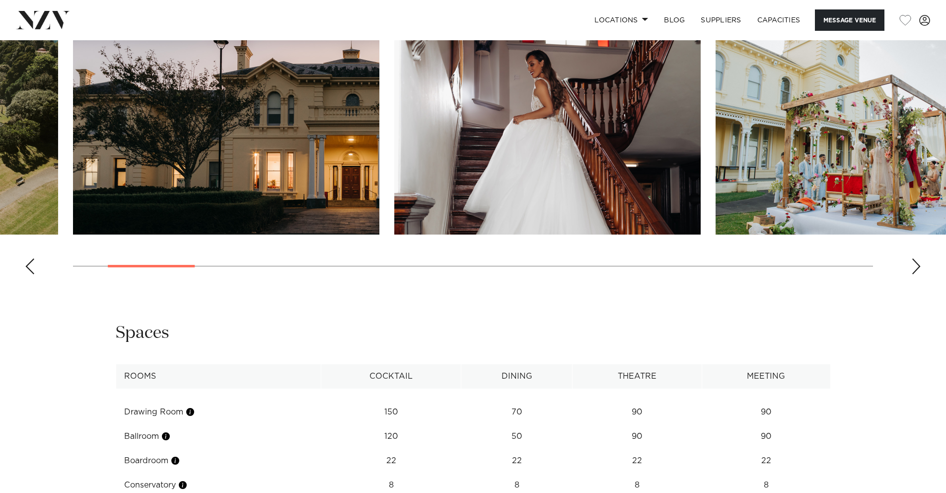
click at [918, 272] on div "Next slide" at bounding box center [916, 266] width 10 height 16
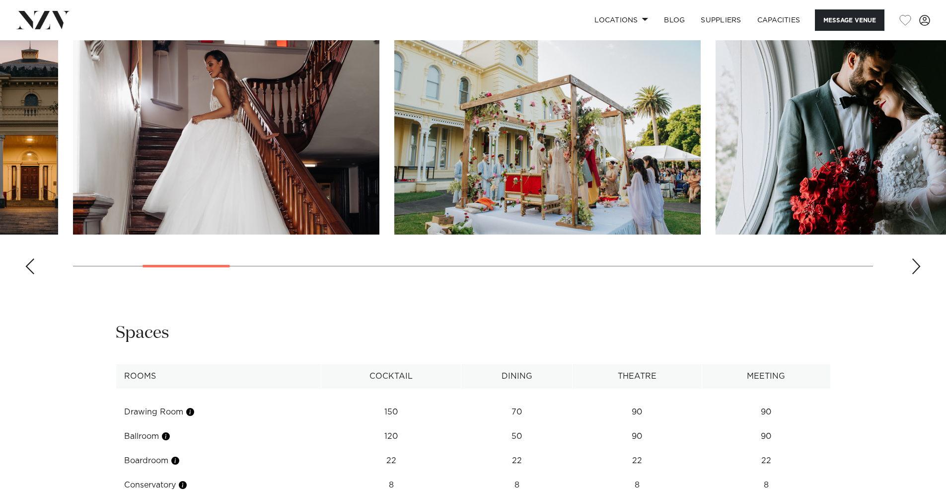
click at [918, 272] on div "Next slide" at bounding box center [916, 266] width 10 height 16
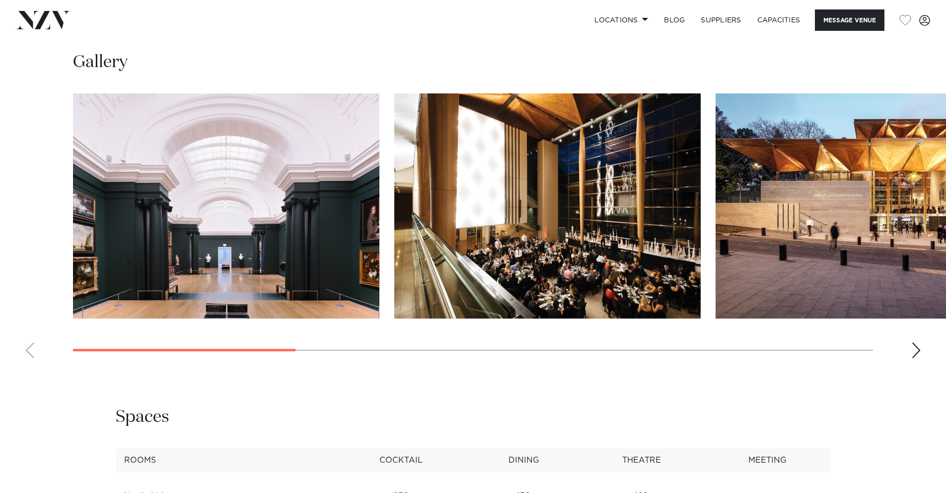
scroll to position [1020, 0]
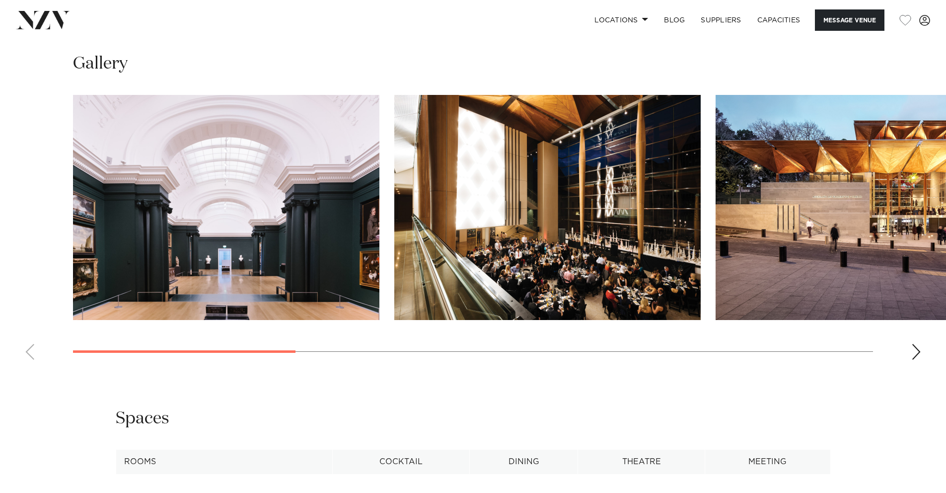
click at [905, 367] on swiper-container at bounding box center [473, 231] width 946 height 273
click at [909, 367] on swiper-container at bounding box center [473, 231] width 946 height 273
click at [913, 360] on div "Next slide" at bounding box center [916, 352] width 10 height 16
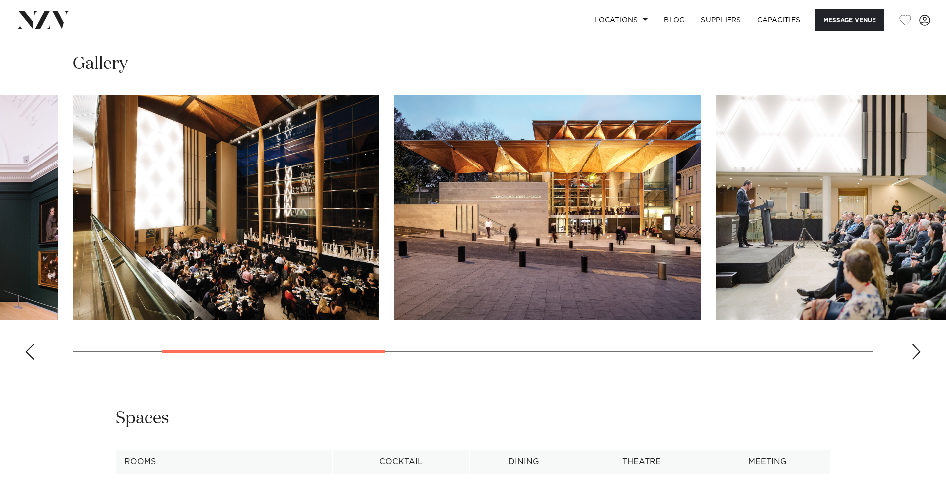
click at [914, 360] on div "Next slide" at bounding box center [916, 352] width 10 height 16
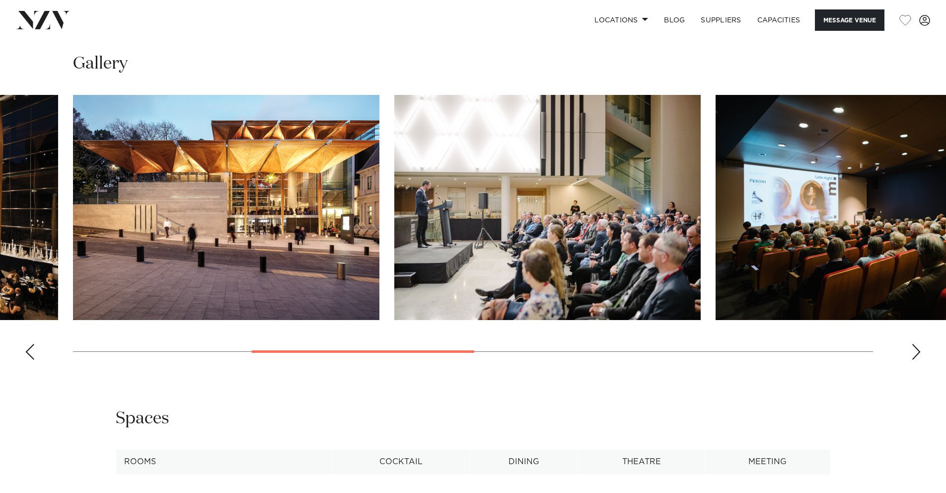
click at [914, 360] on div "Next slide" at bounding box center [916, 352] width 10 height 16
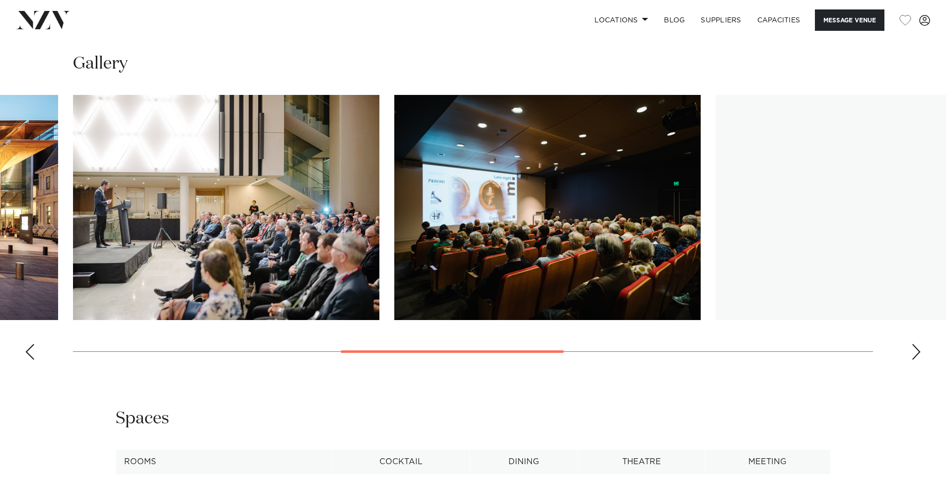
click at [914, 360] on div "Next slide" at bounding box center [916, 352] width 10 height 16
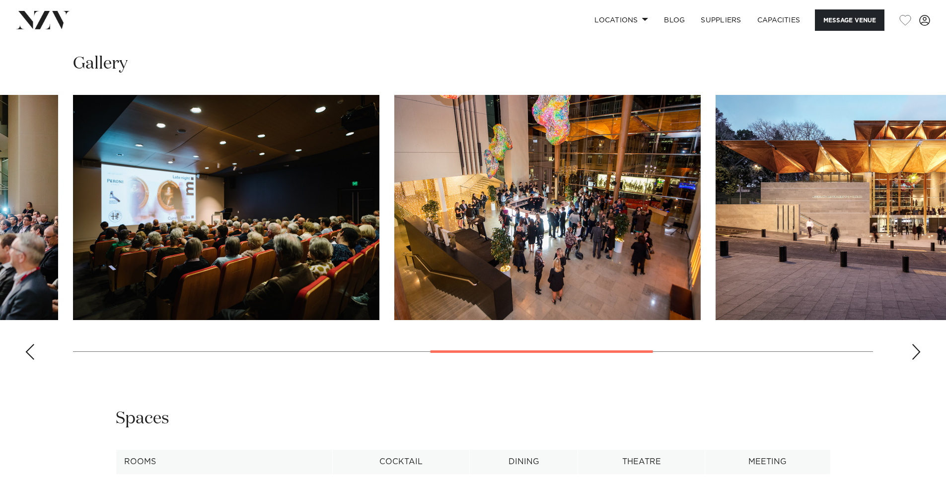
click at [914, 360] on div "Next slide" at bounding box center [916, 352] width 10 height 16
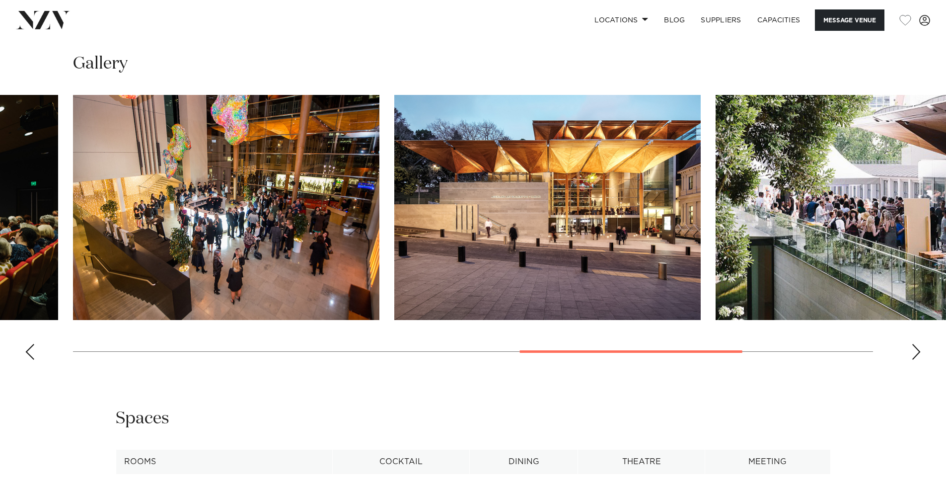
click at [914, 360] on div "Next slide" at bounding box center [916, 352] width 10 height 16
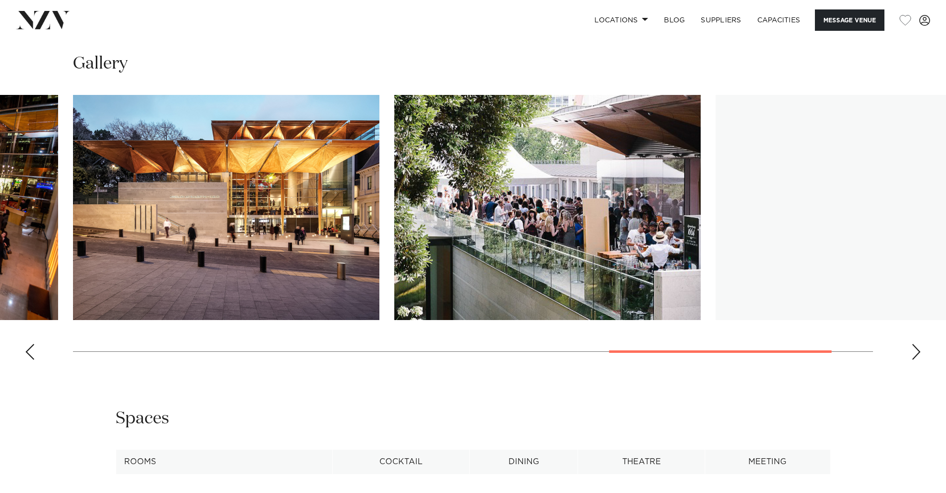
click at [913, 360] on div "Next slide" at bounding box center [916, 352] width 10 height 16
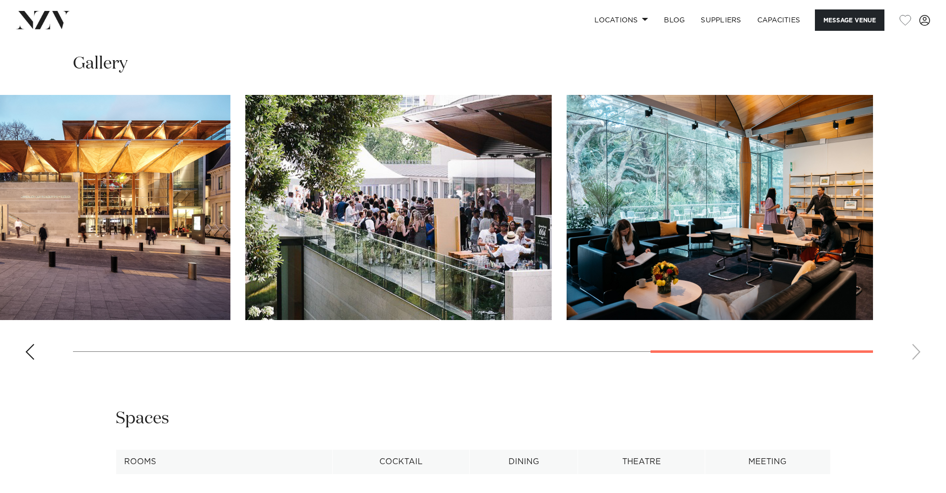
click at [913, 367] on swiper-container at bounding box center [473, 231] width 946 height 273
click at [28, 360] on div "Previous slide" at bounding box center [30, 352] width 10 height 16
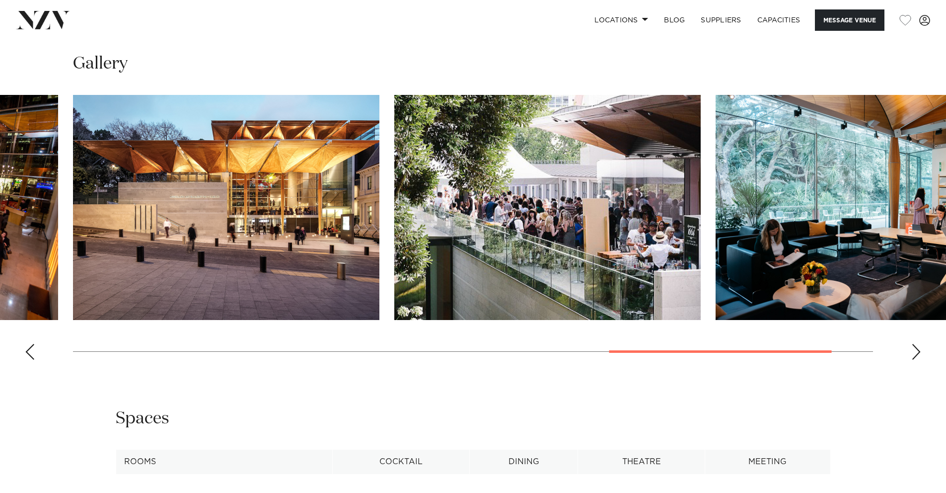
click at [28, 360] on div "Previous slide" at bounding box center [30, 352] width 10 height 16
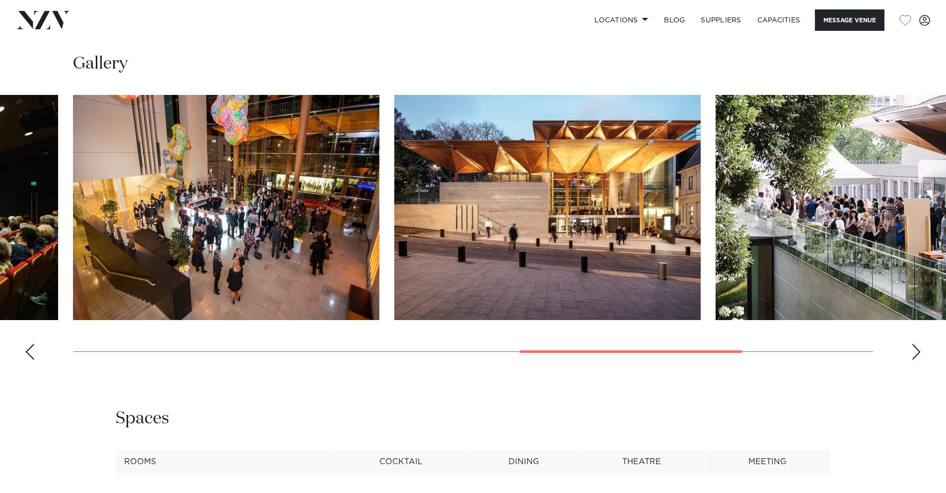
click at [28, 360] on div "Previous slide" at bounding box center [30, 352] width 10 height 16
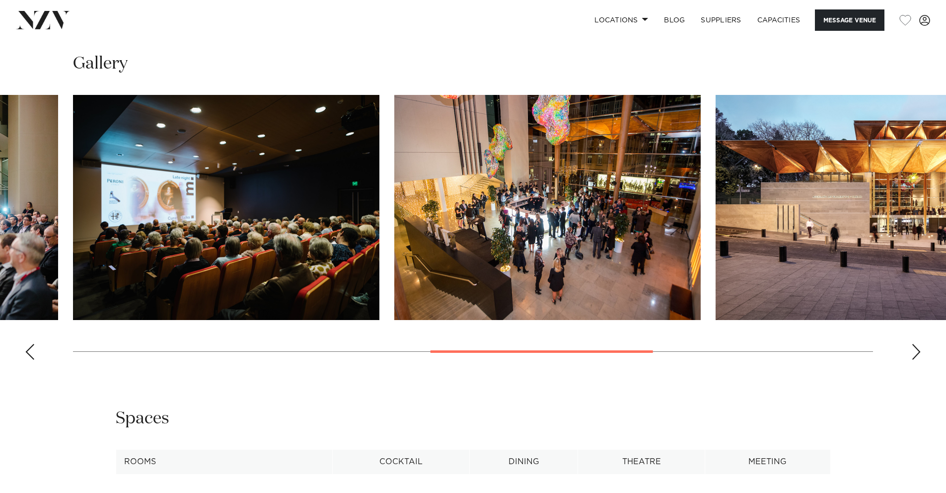
click at [28, 360] on div "Previous slide" at bounding box center [30, 352] width 10 height 16
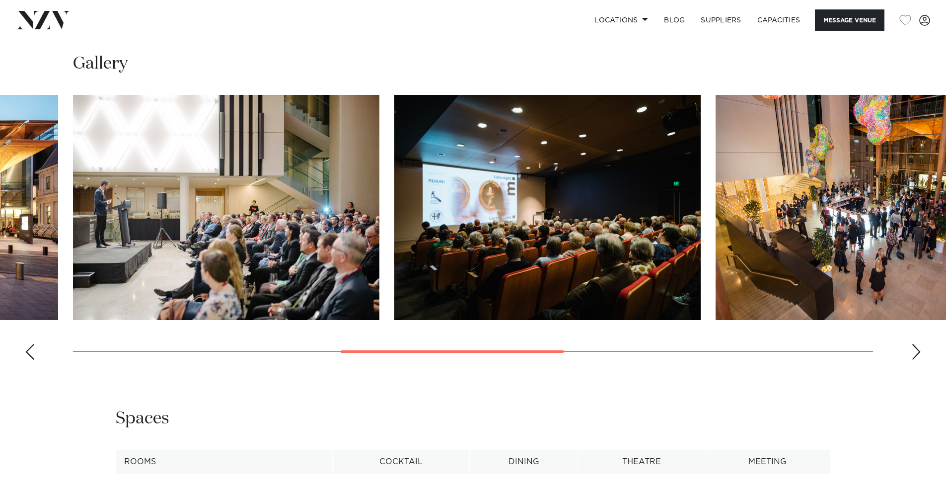
click at [28, 360] on div "Previous slide" at bounding box center [30, 352] width 10 height 16
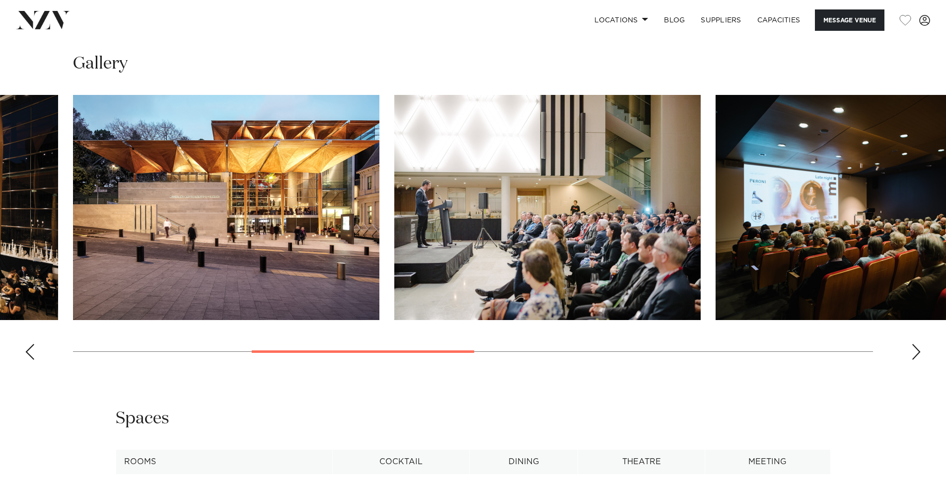
click at [28, 360] on div "Previous slide" at bounding box center [30, 352] width 10 height 16
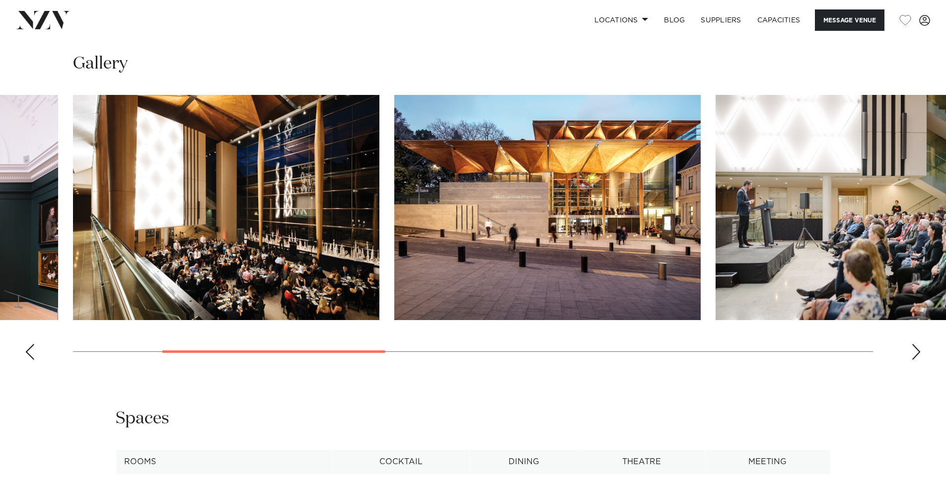
click at [28, 360] on div "Previous slide" at bounding box center [30, 352] width 10 height 16
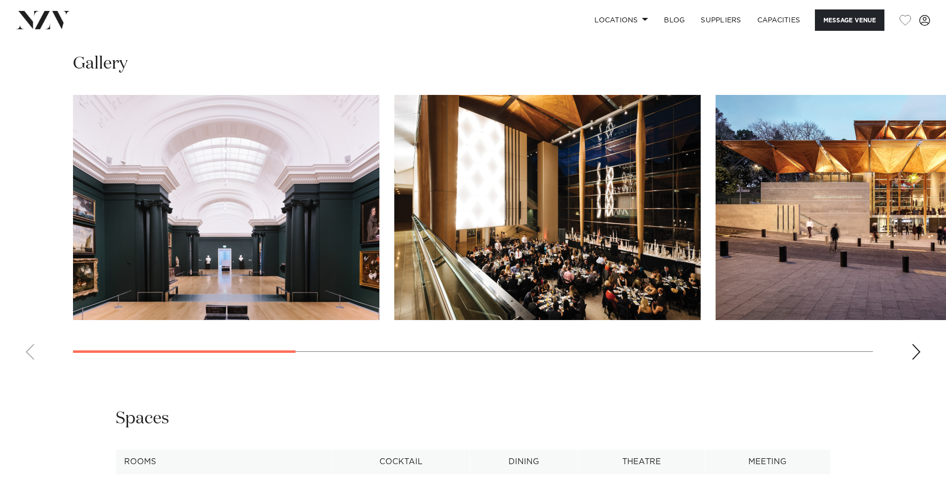
click at [28, 367] on swiper-container at bounding box center [473, 231] width 946 height 273
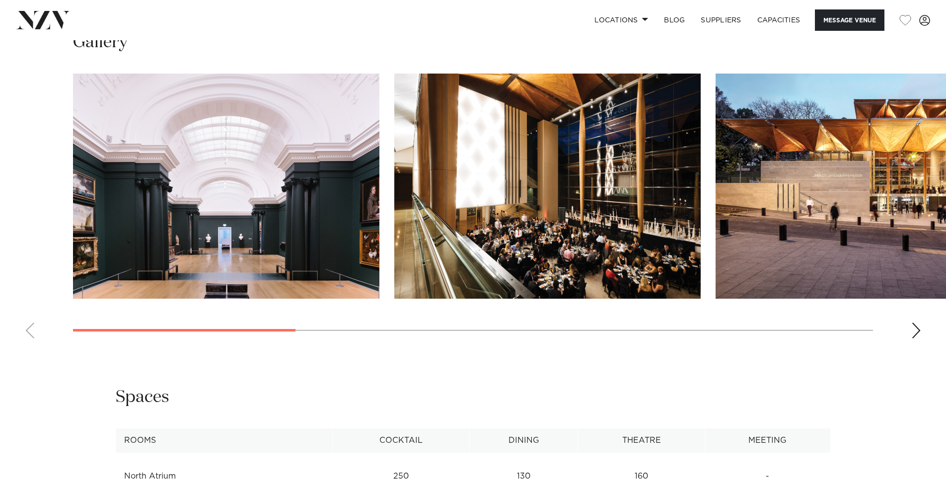
scroll to position [1029, 0]
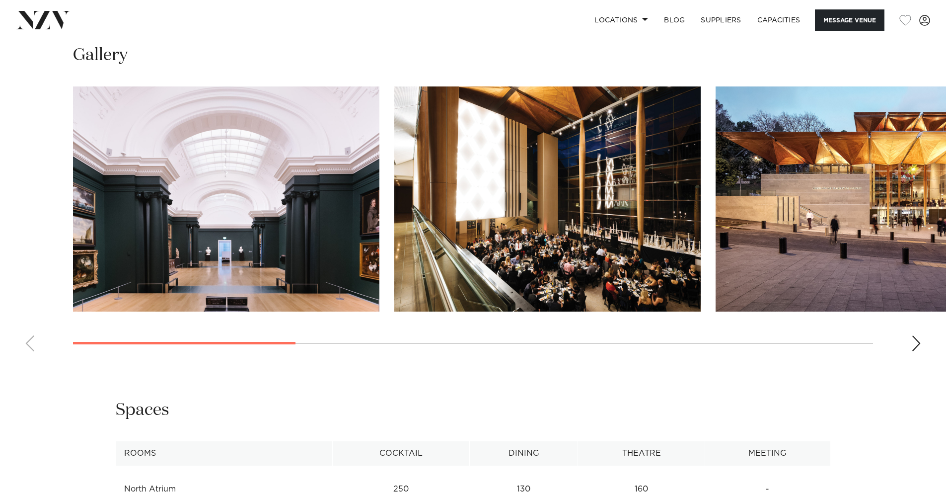
click at [913, 351] on div "Next slide" at bounding box center [916, 343] width 10 height 16
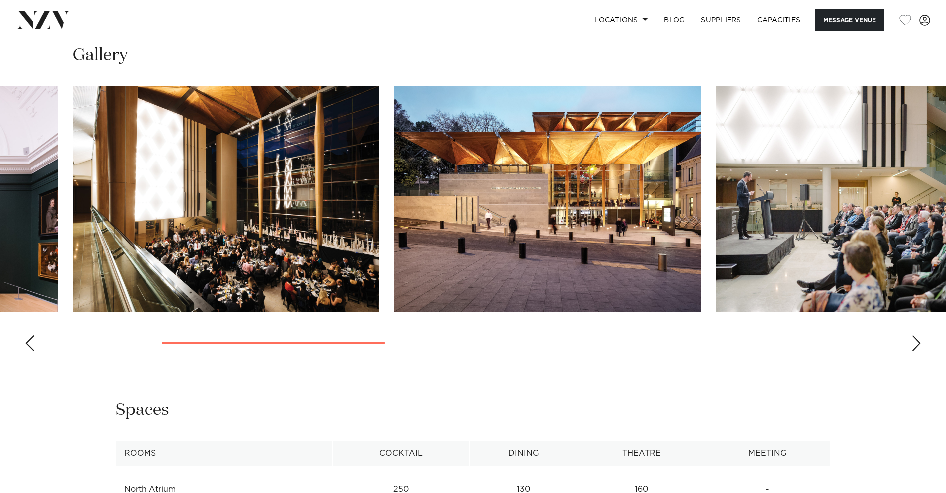
click at [913, 351] on div "Next slide" at bounding box center [916, 343] width 10 height 16
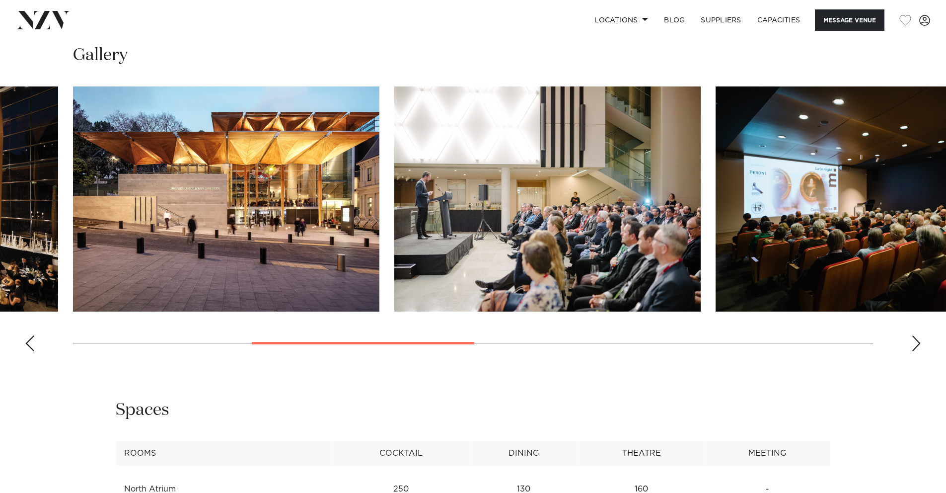
click at [913, 351] on div "Next slide" at bounding box center [916, 343] width 10 height 16
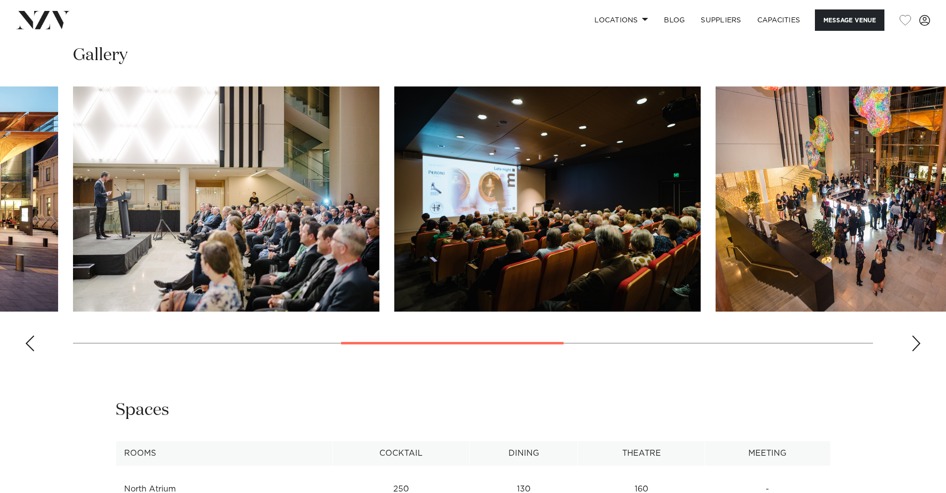
click at [913, 351] on div "Next slide" at bounding box center [916, 343] width 10 height 16
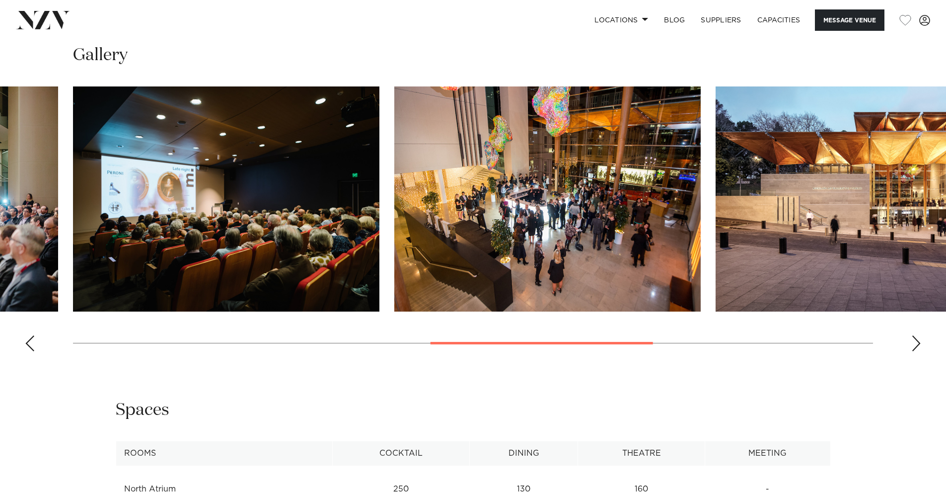
click at [913, 351] on div "Next slide" at bounding box center [916, 343] width 10 height 16
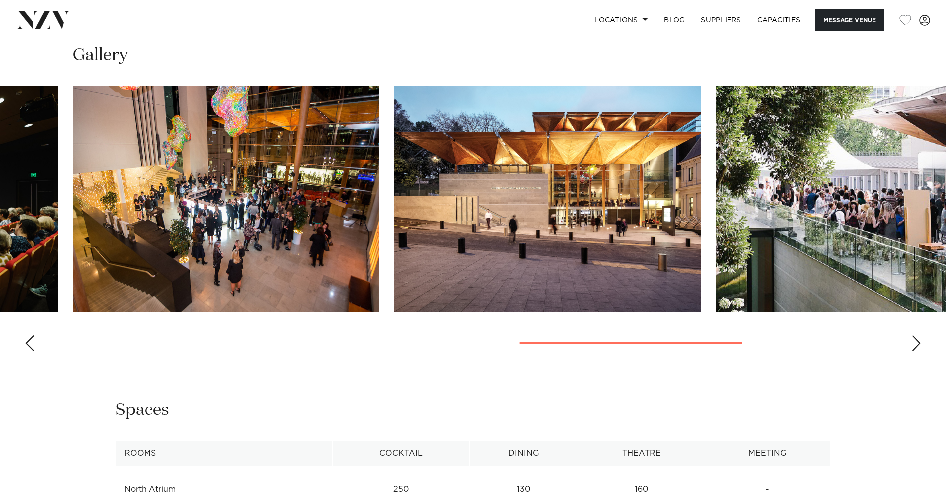
click at [913, 351] on div "Next slide" at bounding box center [916, 343] width 10 height 16
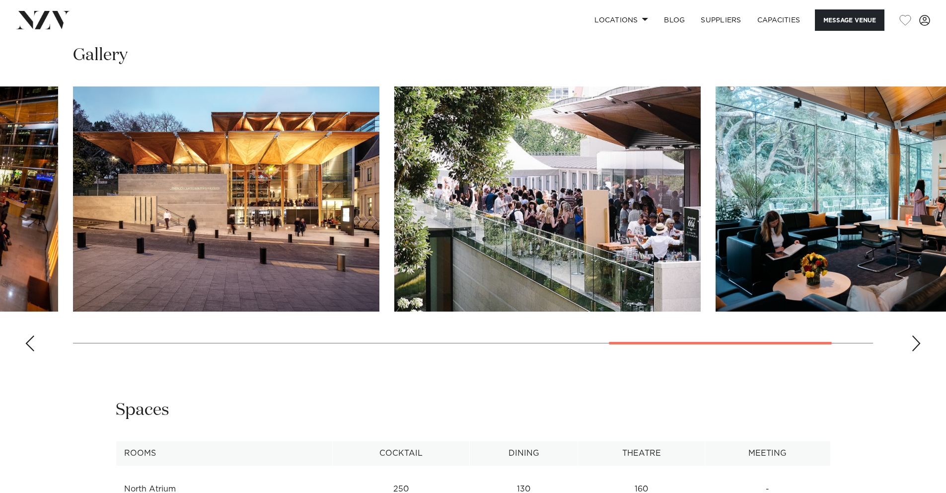
click at [913, 351] on div "Next slide" at bounding box center [916, 343] width 10 height 16
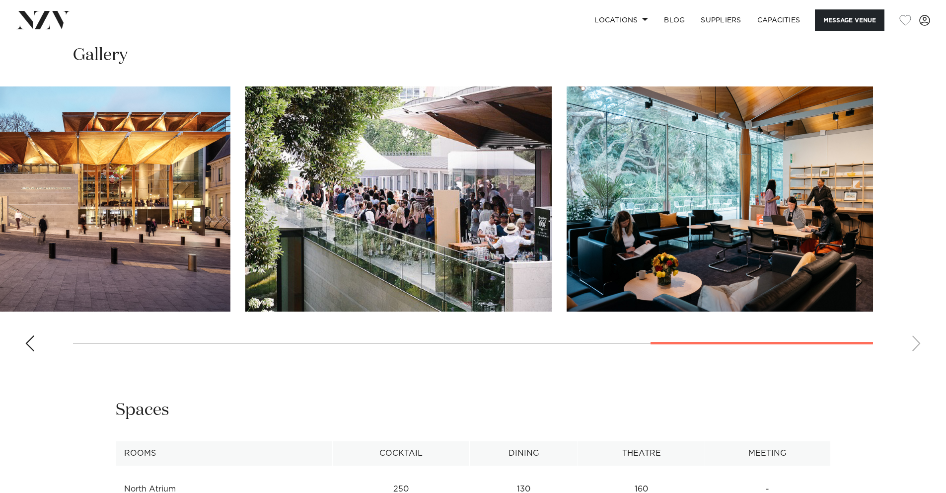
click at [913, 359] on swiper-container at bounding box center [473, 222] width 946 height 273
click at [24, 359] on swiper-container at bounding box center [473, 222] width 946 height 273
click at [28, 351] on div "Previous slide" at bounding box center [30, 343] width 10 height 16
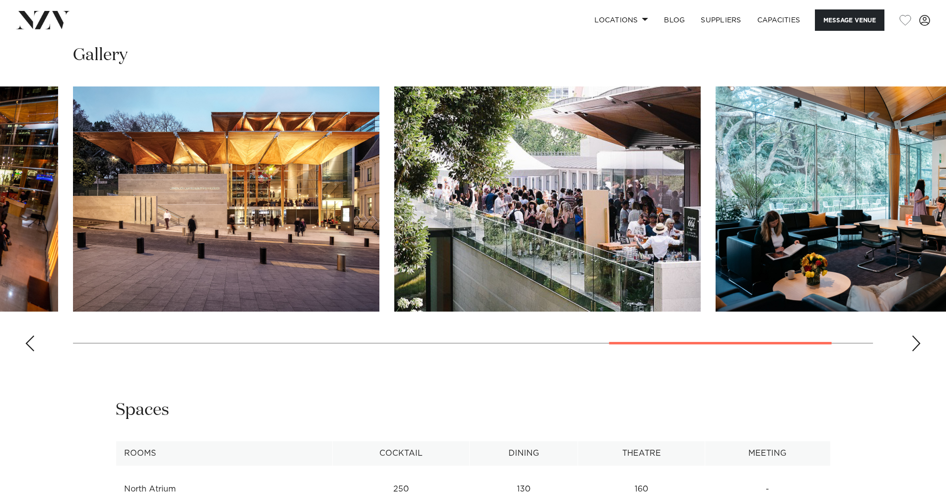
click at [695, 17] on link "Download Factsheet" at bounding box center [750, 12] width 162 height 9
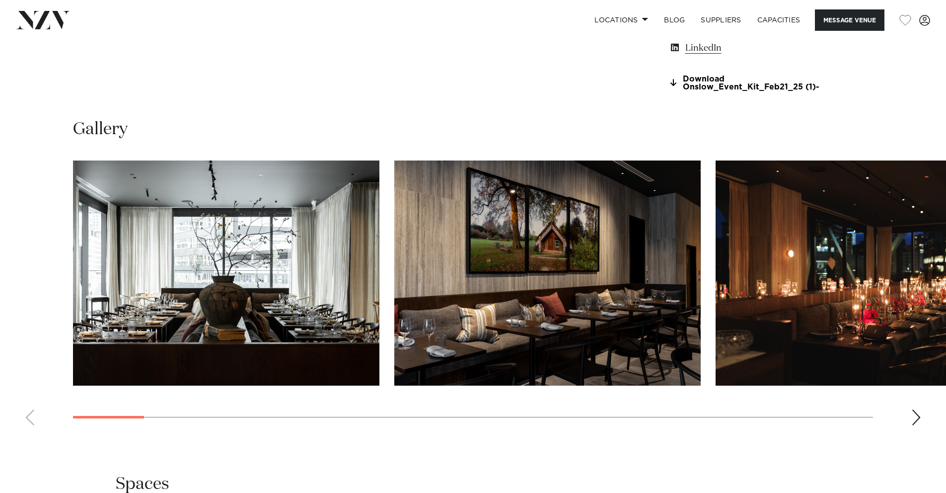
scroll to position [956, 0]
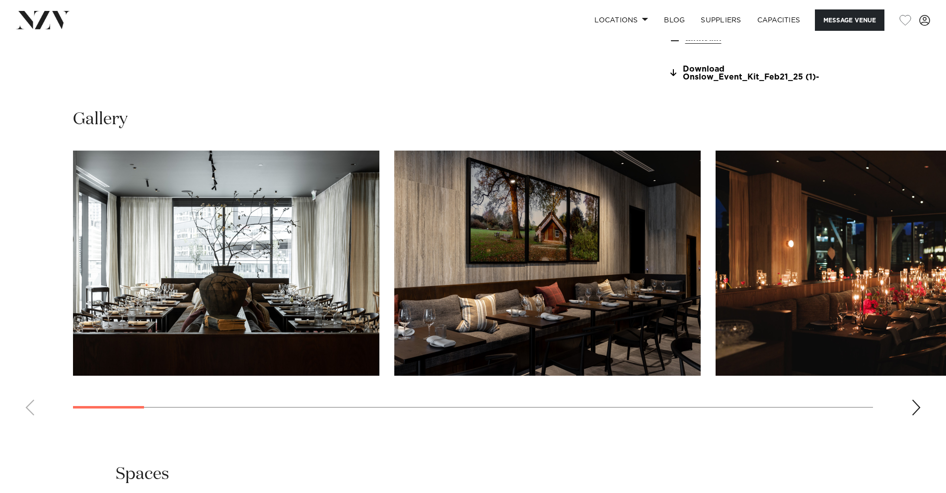
click at [920, 404] on div "Next slide" at bounding box center [916, 407] width 10 height 16
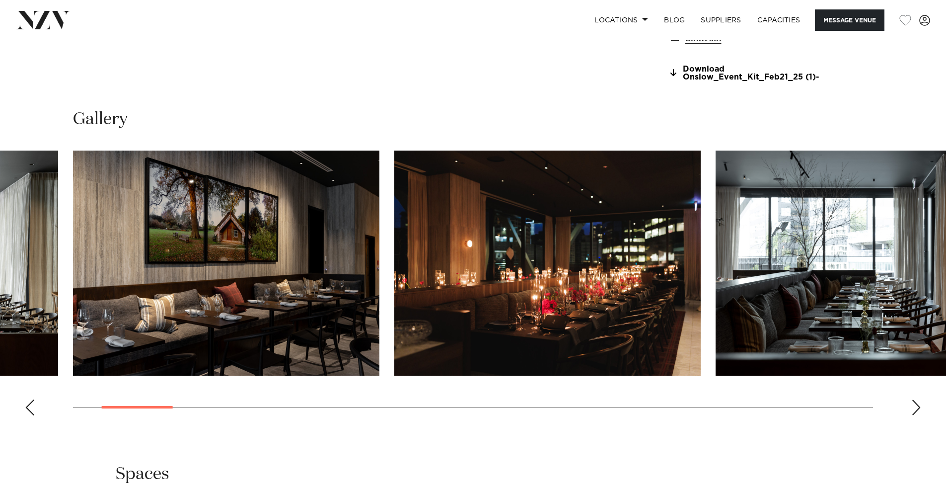
click at [920, 404] on div "Next slide" at bounding box center [916, 407] width 10 height 16
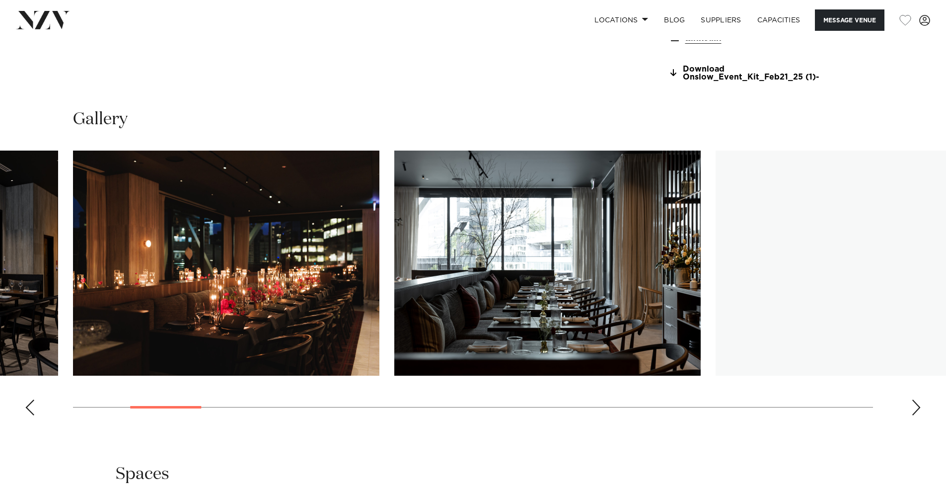
click at [920, 404] on div "Next slide" at bounding box center [916, 407] width 10 height 16
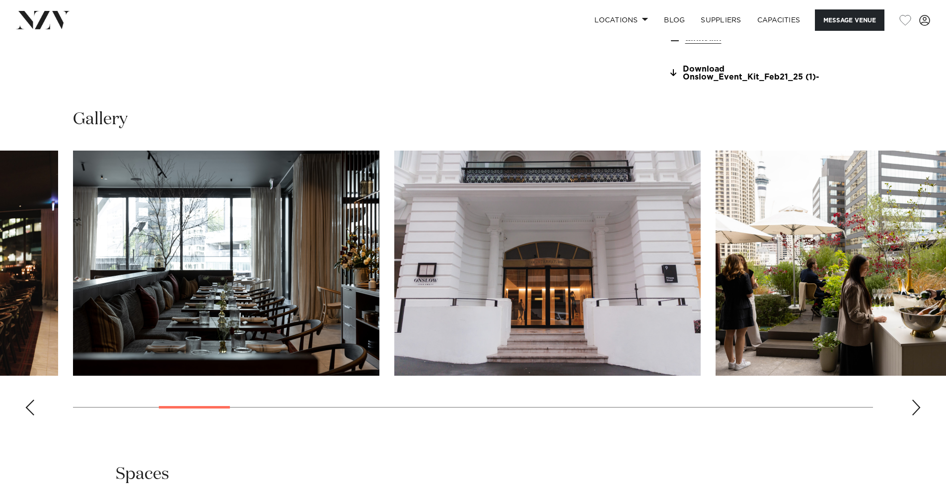
click at [43, 410] on swiper-container at bounding box center [473, 286] width 946 height 273
click at [33, 410] on div "Previous slide" at bounding box center [30, 407] width 10 height 16
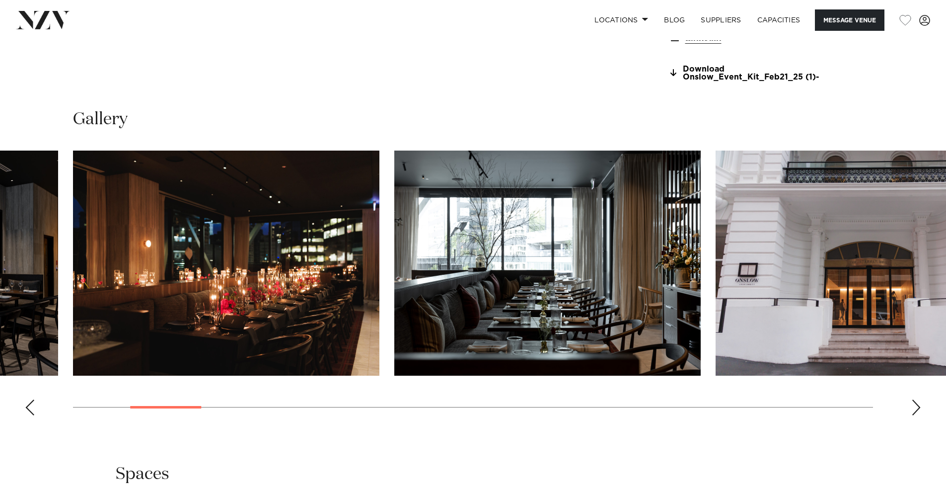
click at [925, 410] on swiper-container at bounding box center [473, 286] width 946 height 273
click at [916, 408] on div "Next slide" at bounding box center [916, 407] width 10 height 16
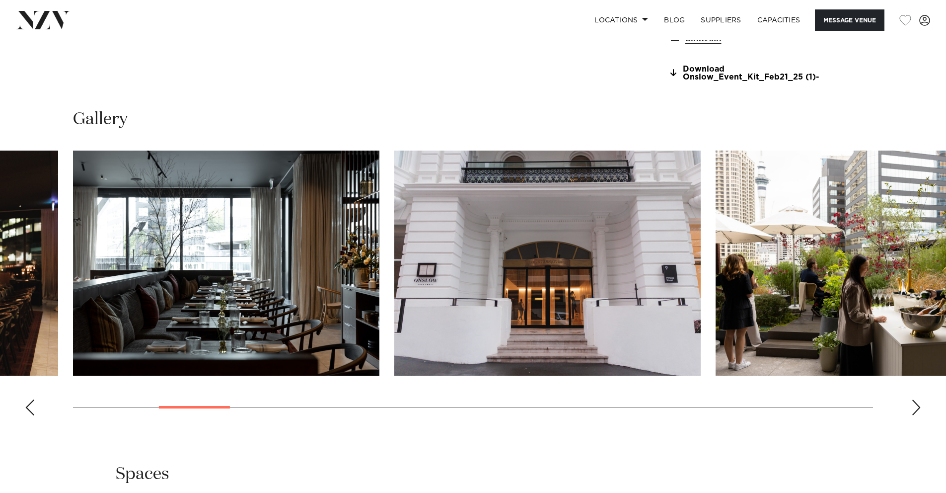
click at [916, 408] on div "Next slide" at bounding box center [916, 407] width 10 height 16
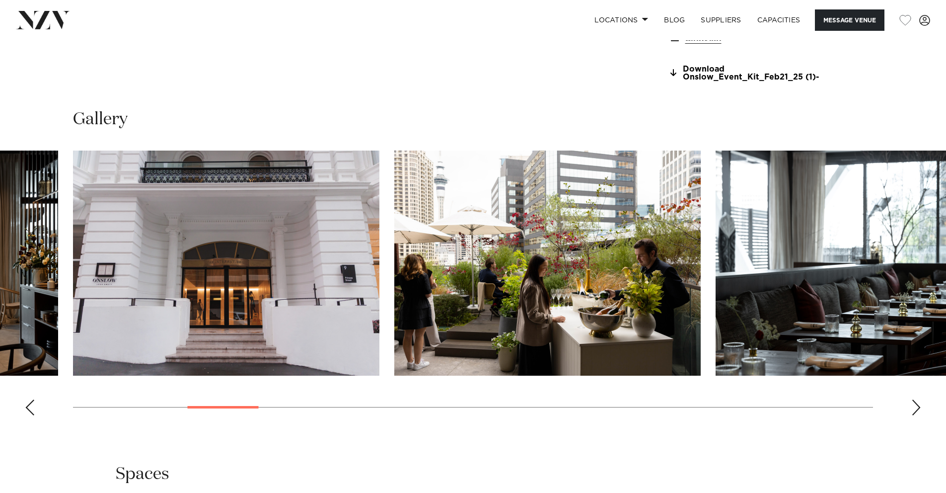
click at [916, 408] on div "Next slide" at bounding box center [916, 407] width 10 height 16
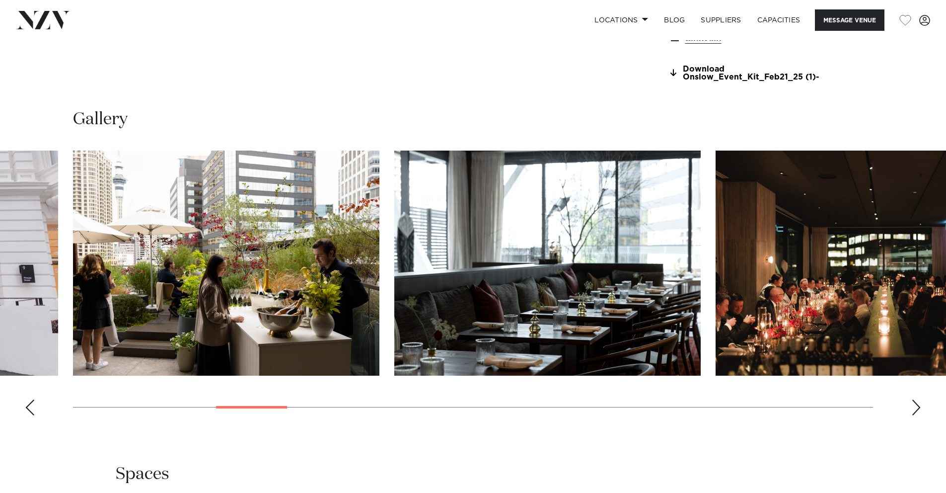
click at [916, 408] on div "Next slide" at bounding box center [916, 407] width 10 height 16
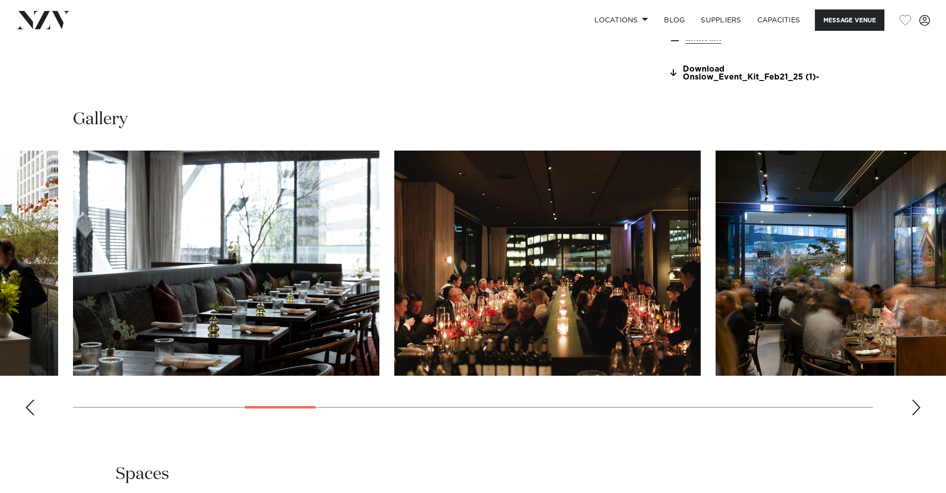
click at [917, 409] on div "Next slide" at bounding box center [916, 407] width 10 height 16
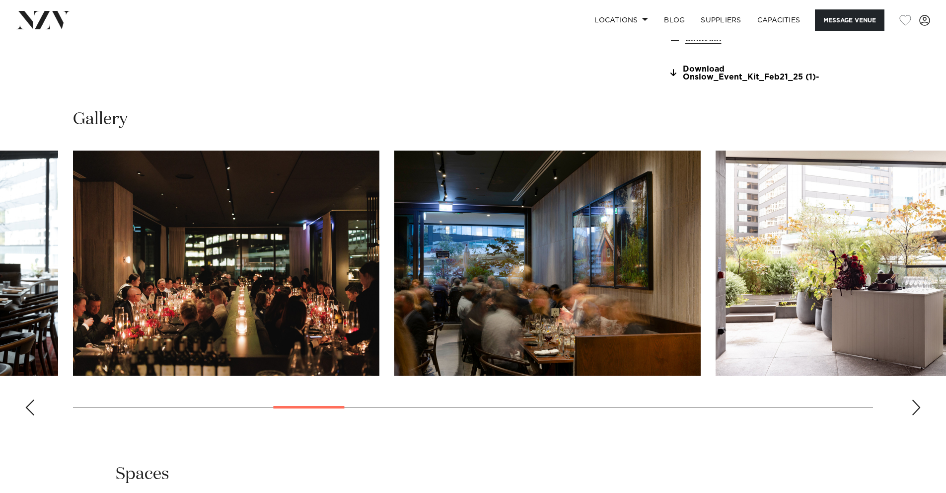
click at [917, 409] on div "Next slide" at bounding box center [916, 407] width 10 height 16
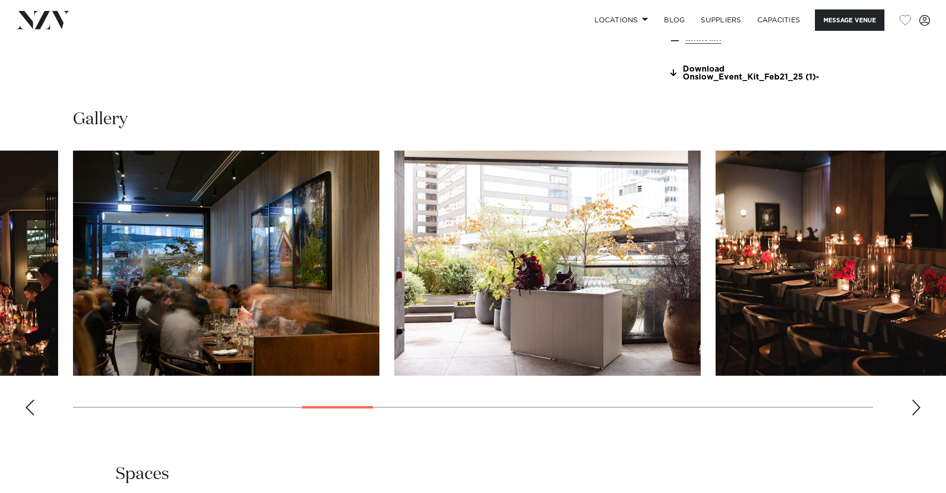
click at [917, 409] on div "Next slide" at bounding box center [916, 407] width 10 height 16
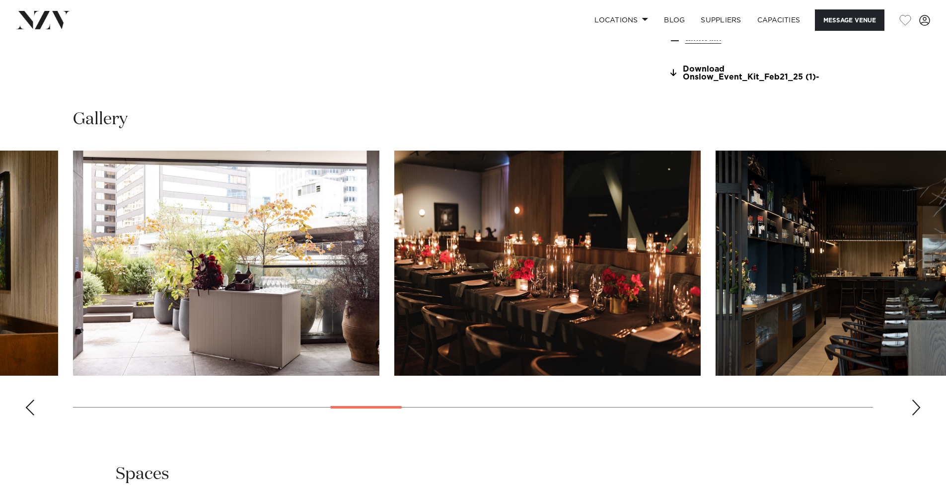
click at [917, 409] on div "Next slide" at bounding box center [916, 407] width 10 height 16
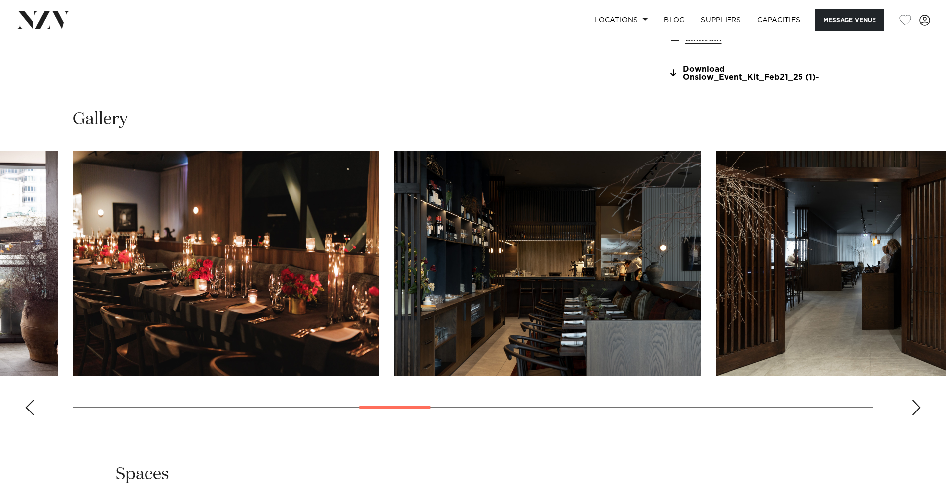
click at [917, 409] on div "Next slide" at bounding box center [916, 407] width 10 height 16
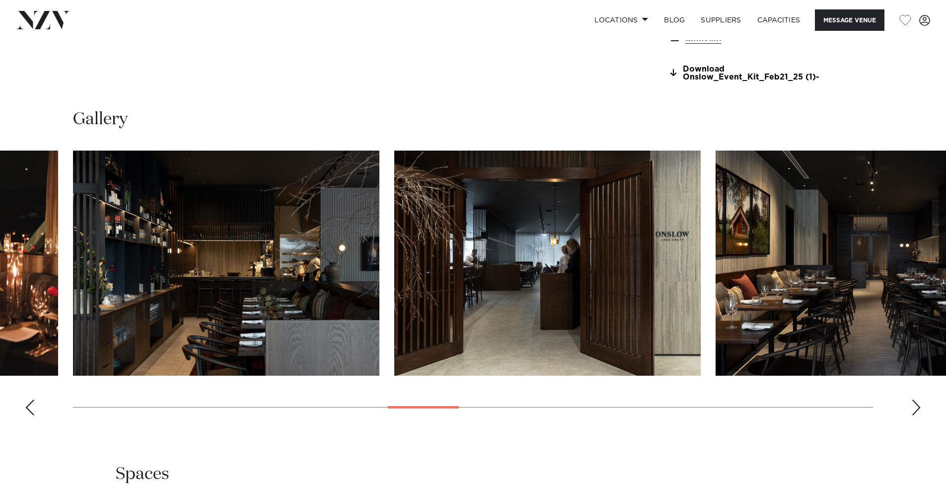
click at [917, 409] on div "Next slide" at bounding box center [916, 407] width 10 height 16
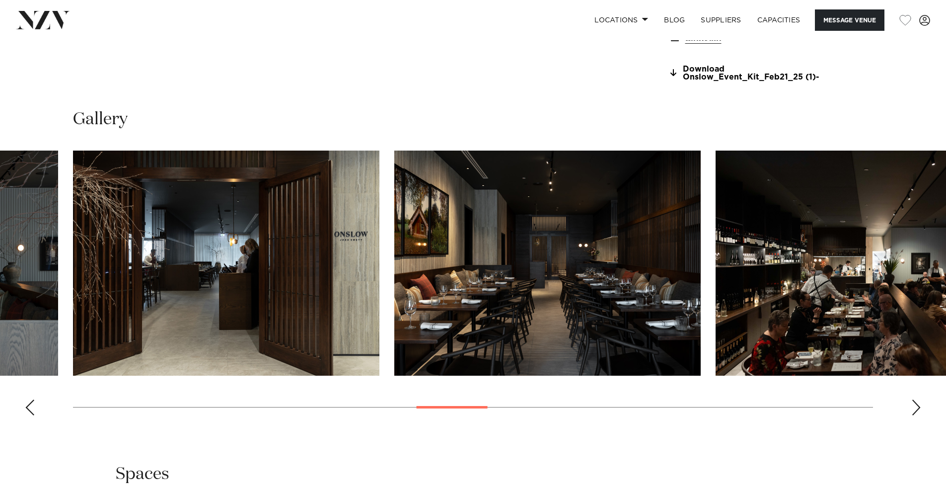
click at [917, 409] on div "Next slide" at bounding box center [916, 407] width 10 height 16
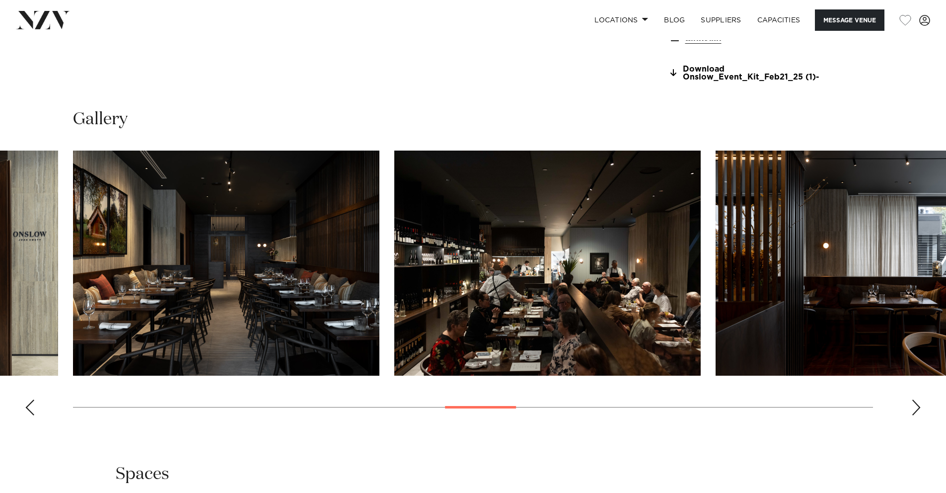
click at [917, 409] on div "Next slide" at bounding box center [916, 407] width 10 height 16
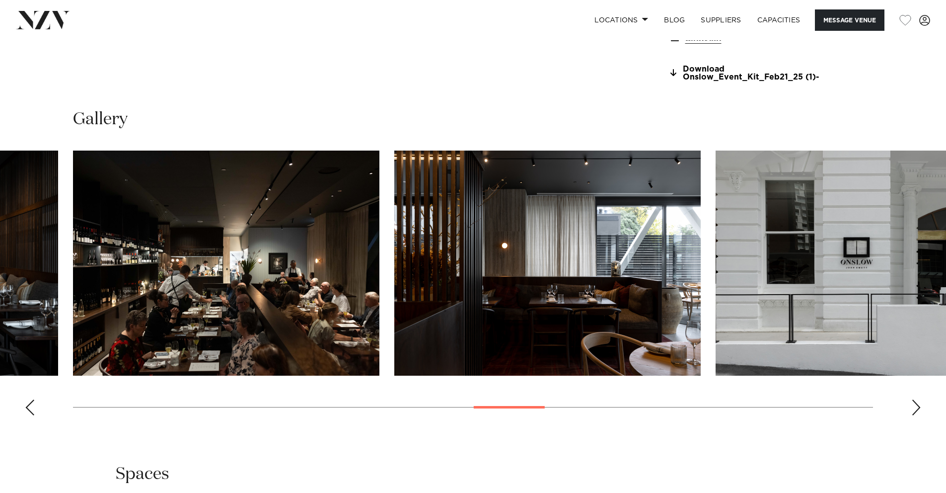
click at [917, 409] on div "Next slide" at bounding box center [916, 407] width 10 height 16
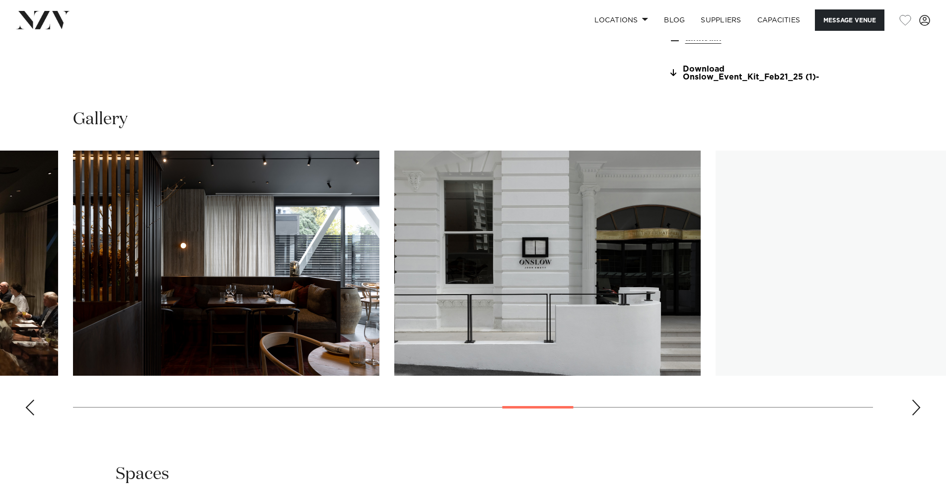
click at [917, 409] on div "Next slide" at bounding box center [916, 407] width 10 height 16
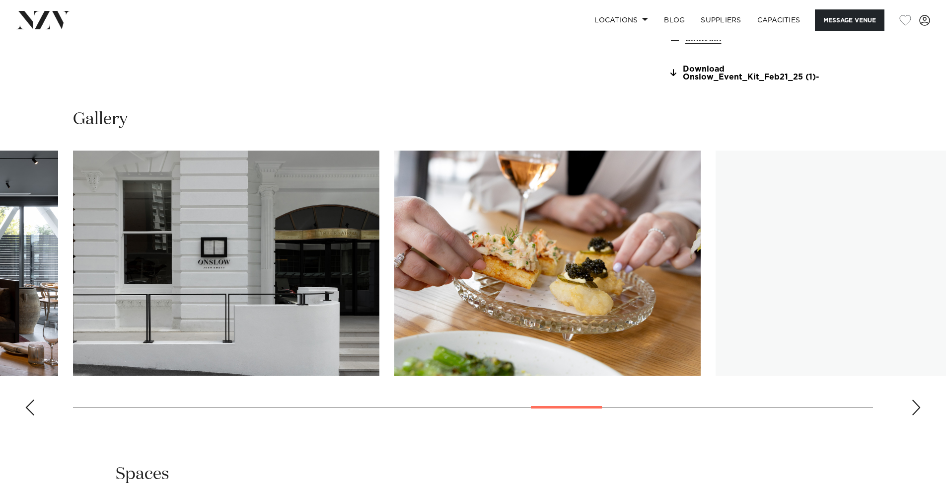
click at [917, 409] on div "Next slide" at bounding box center [916, 407] width 10 height 16
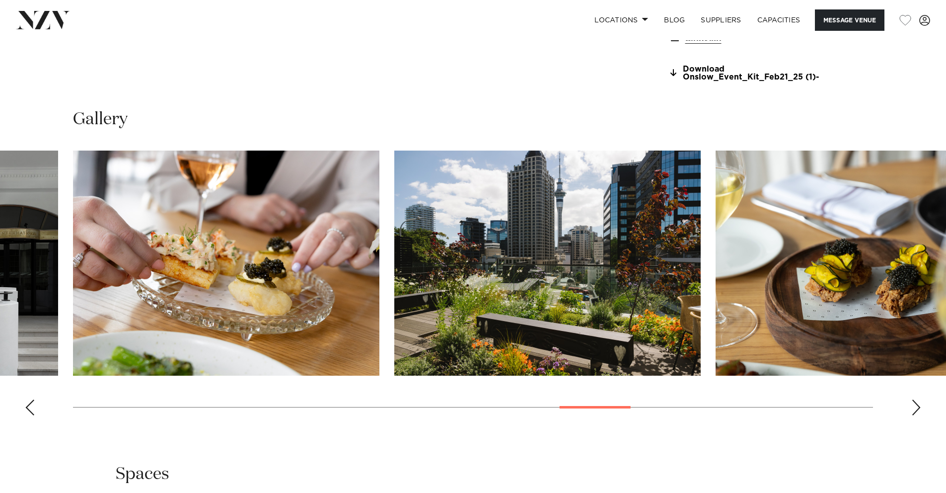
click at [917, 409] on div "Next slide" at bounding box center [916, 407] width 10 height 16
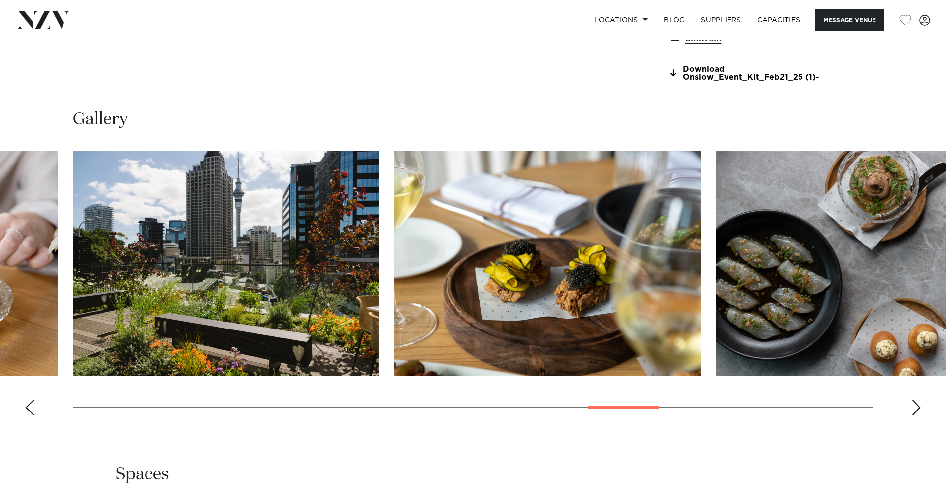
click at [917, 409] on div "Next slide" at bounding box center [916, 407] width 10 height 16
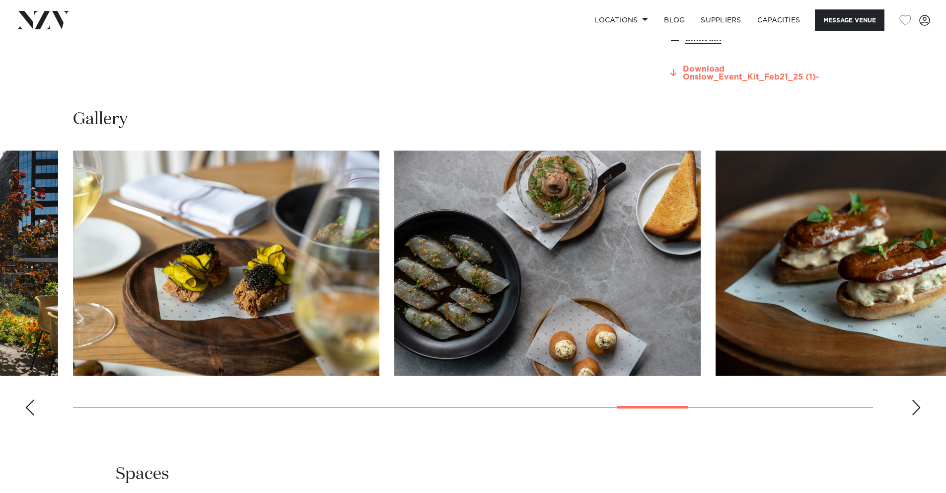
click at [743, 76] on link "Download Onslow_Event_Kit_Feb21_25 (1)-" at bounding box center [750, 73] width 162 height 17
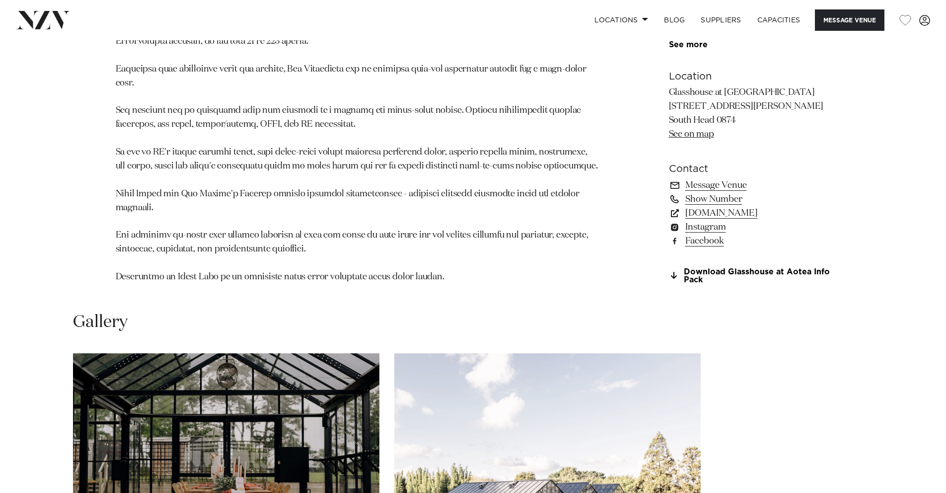
scroll to position [936, 0]
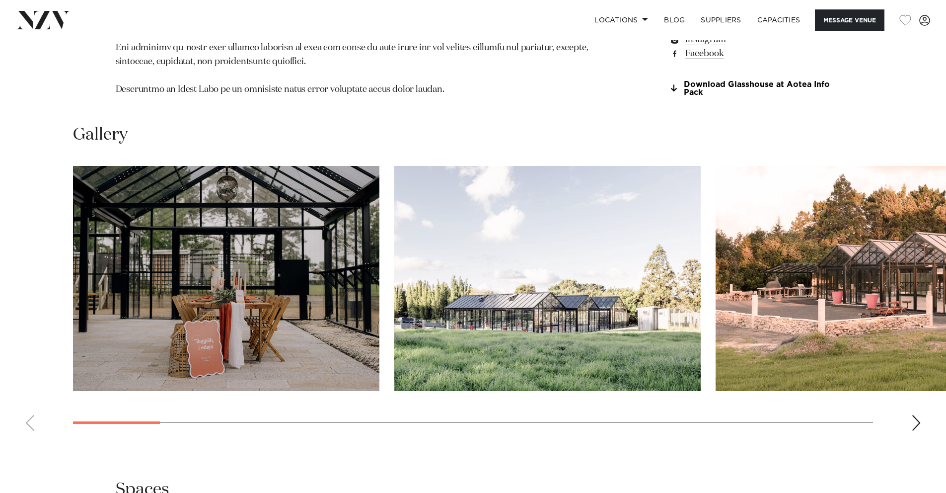
click at [913, 423] on div "Next slide" at bounding box center [916, 423] width 10 height 16
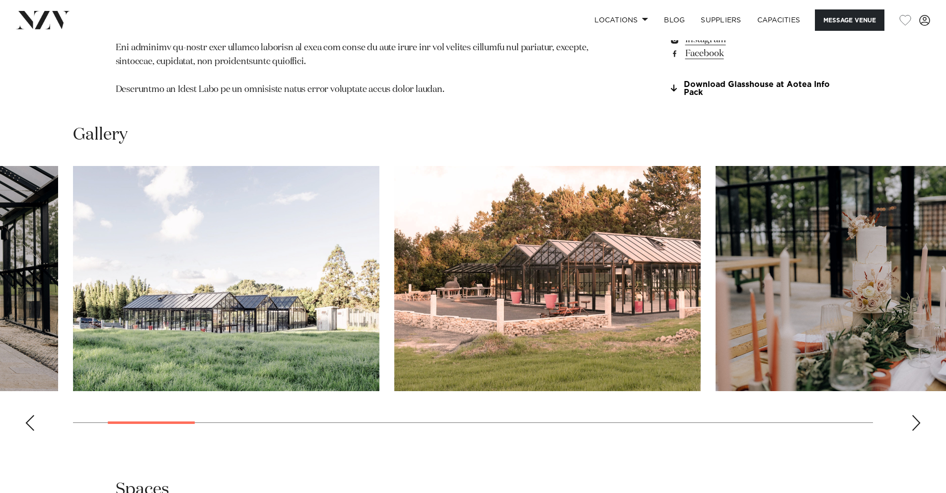
click at [913, 423] on div "Next slide" at bounding box center [916, 423] width 10 height 16
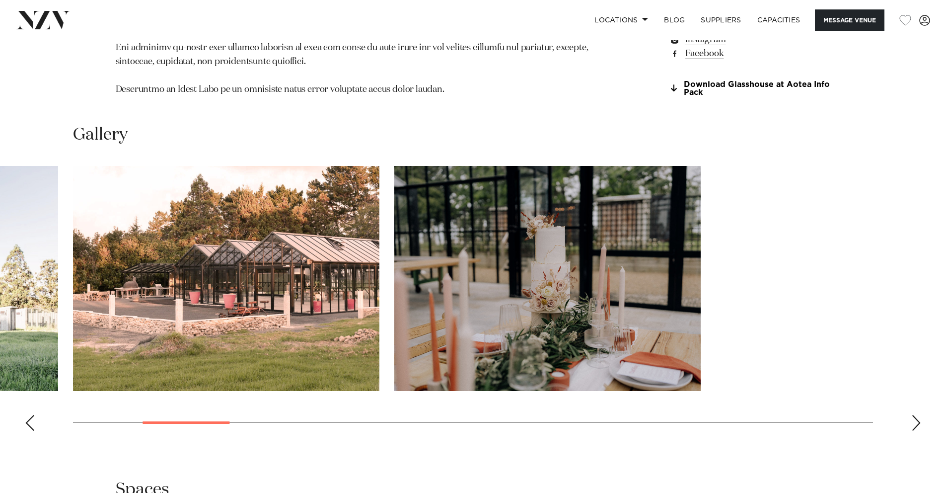
click at [913, 423] on div "Next slide" at bounding box center [916, 423] width 10 height 16
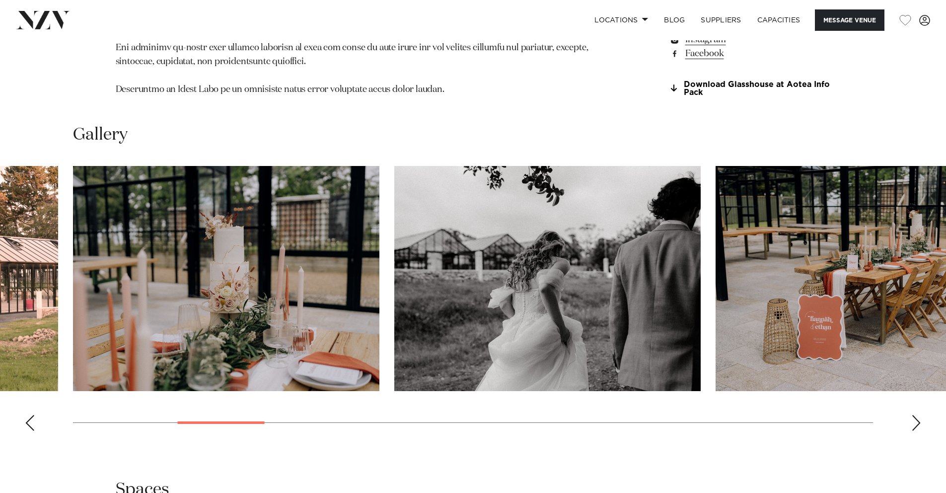
click at [913, 423] on div "Next slide" at bounding box center [916, 423] width 10 height 16
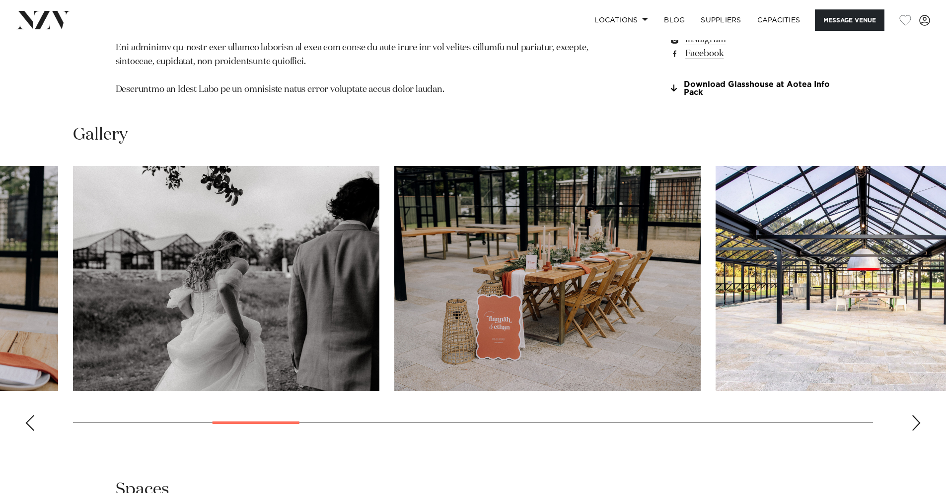
click at [912, 423] on div "Next slide" at bounding box center [916, 423] width 10 height 16
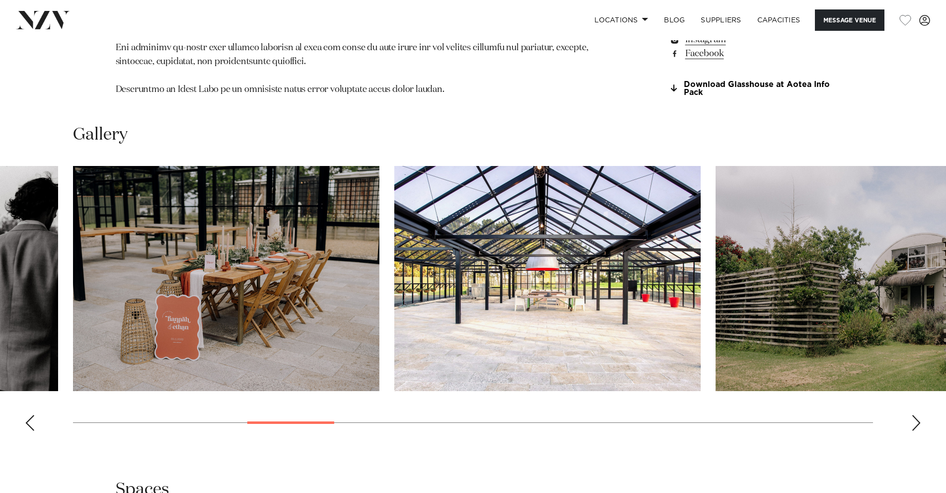
click at [912, 423] on div "Next slide" at bounding box center [916, 423] width 10 height 16
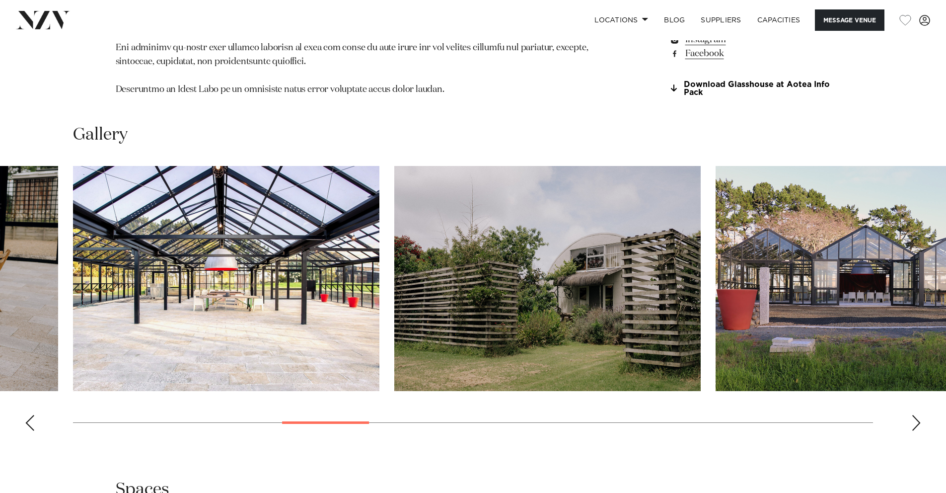
click at [912, 423] on div "Next slide" at bounding box center [916, 423] width 10 height 16
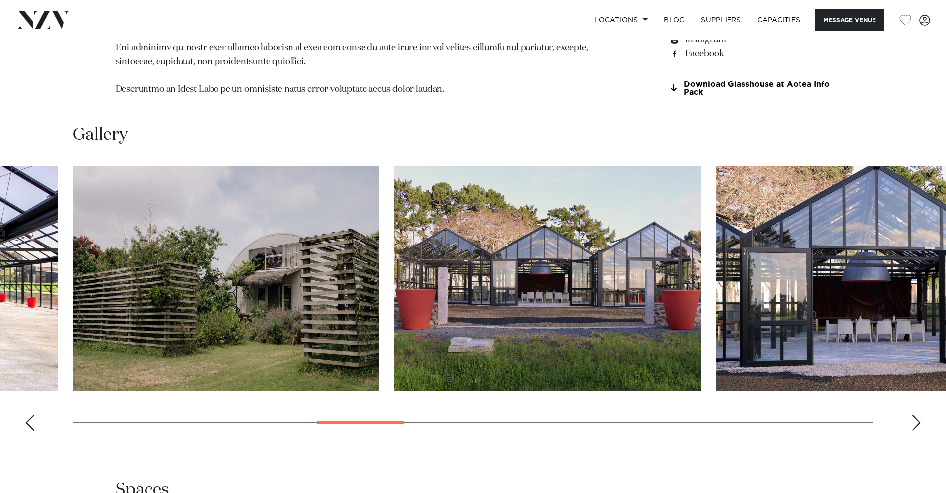
click at [912, 423] on div "Next slide" at bounding box center [916, 423] width 10 height 16
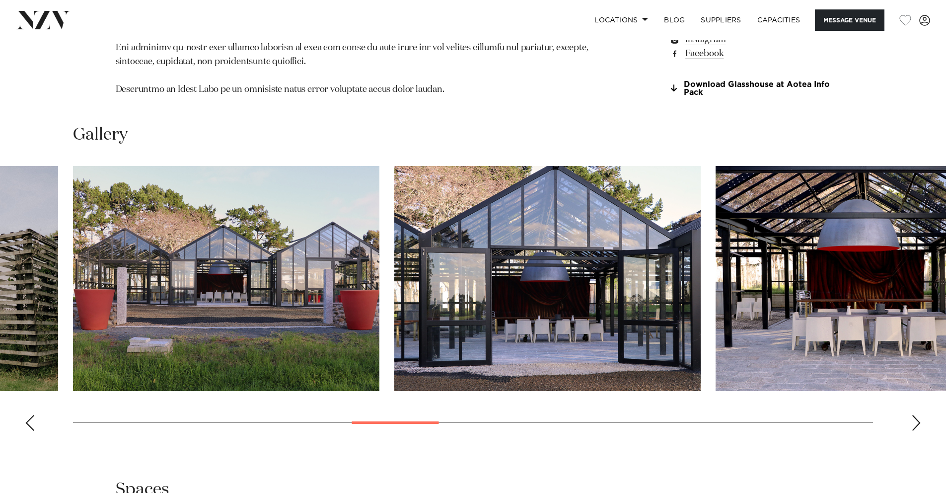
click at [912, 423] on div "Next slide" at bounding box center [916, 423] width 10 height 16
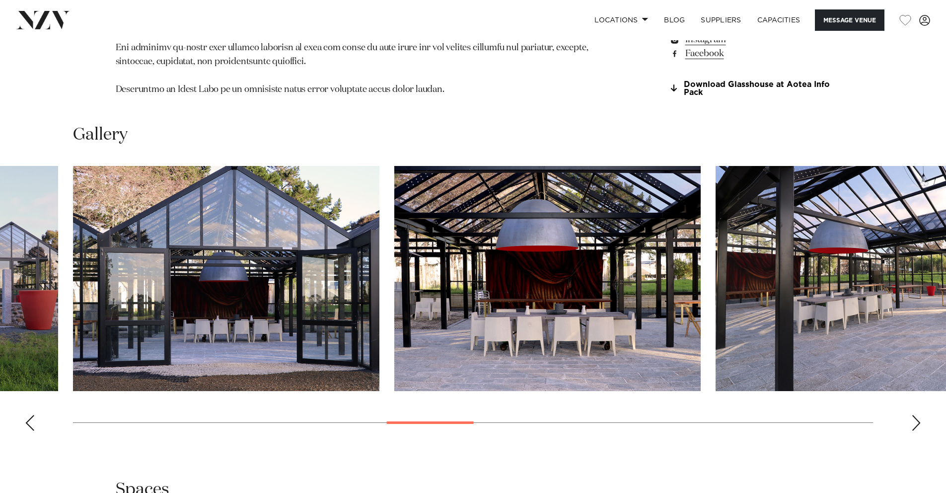
click at [912, 423] on div "Next slide" at bounding box center [916, 423] width 10 height 16
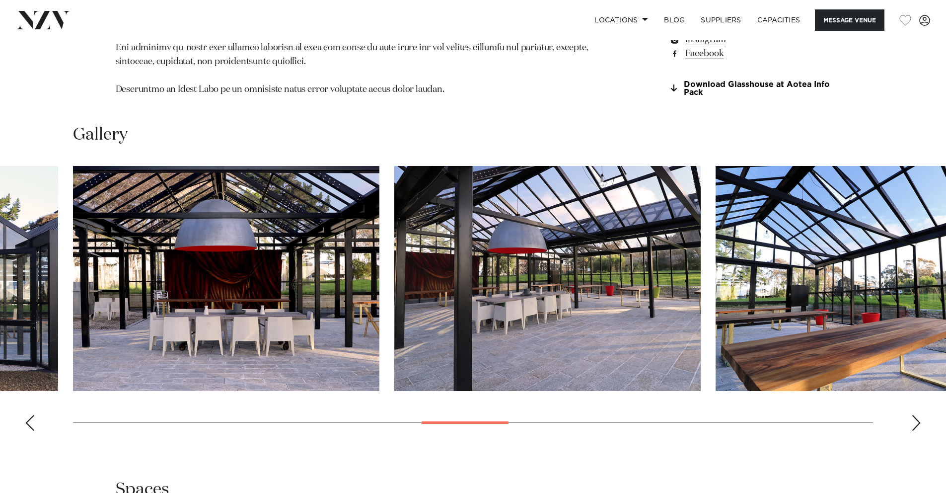
click at [912, 423] on div "Next slide" at bounding box center [916, 423] width 10 height 16
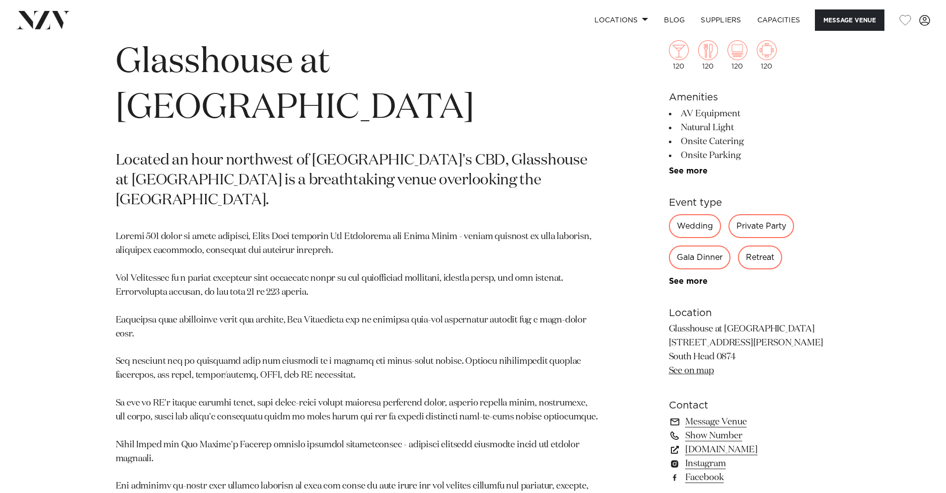
scroll to position [627, 0]
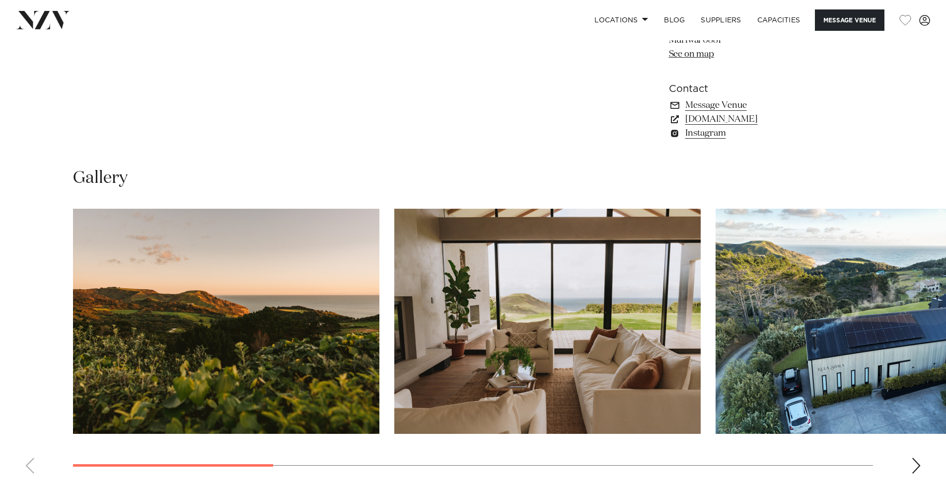
scroll to position [943, 0]
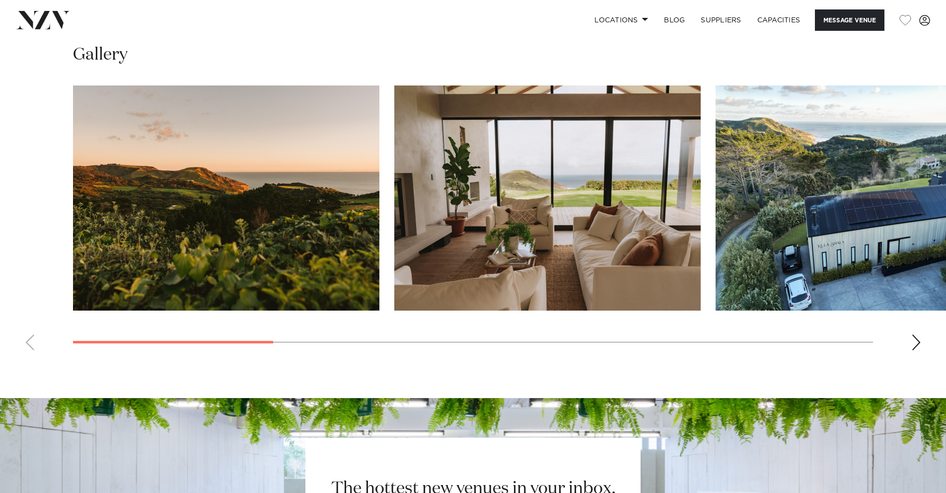
click at [915, 342] on div "Next slide" at bounding box center [916, 342] width 10 height 16
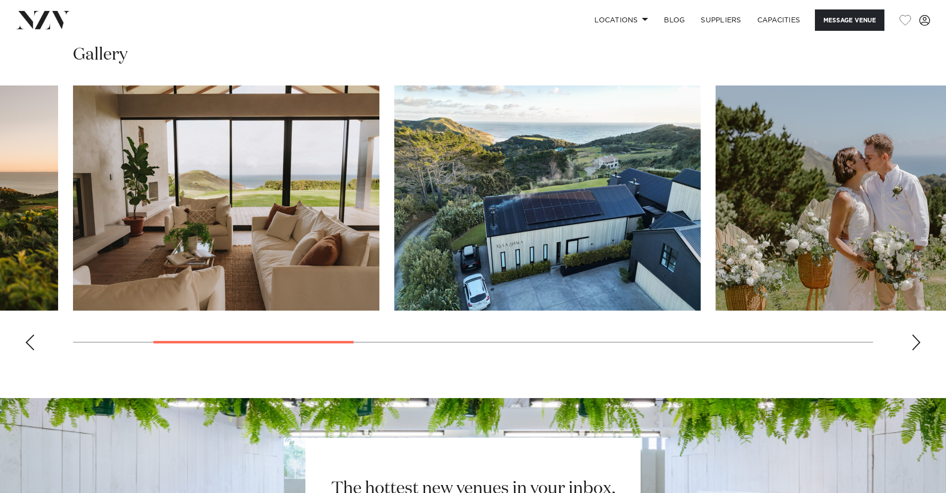
click at [915, 342] on div "Next slide" at bounding box center [916, 342] width 10 height 16
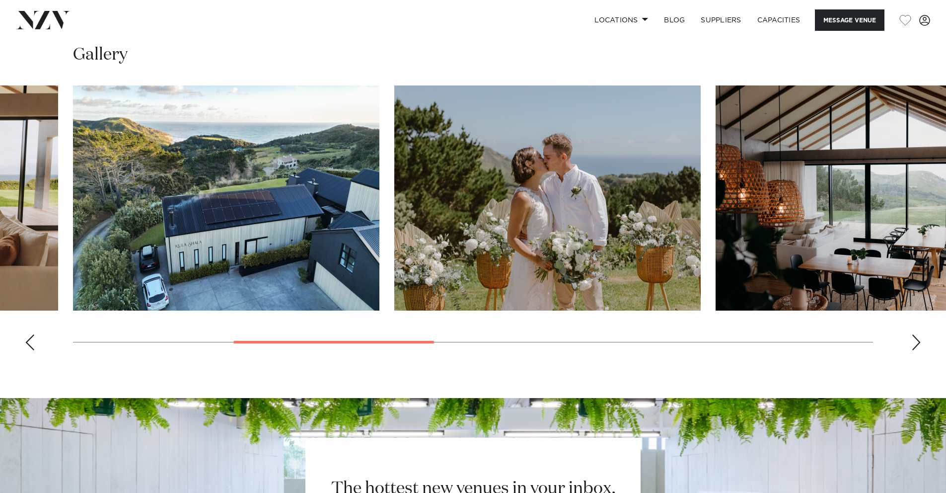
click at [915, 342] on div "Next slide" at bounding box center [916, 342] width 10 height 16
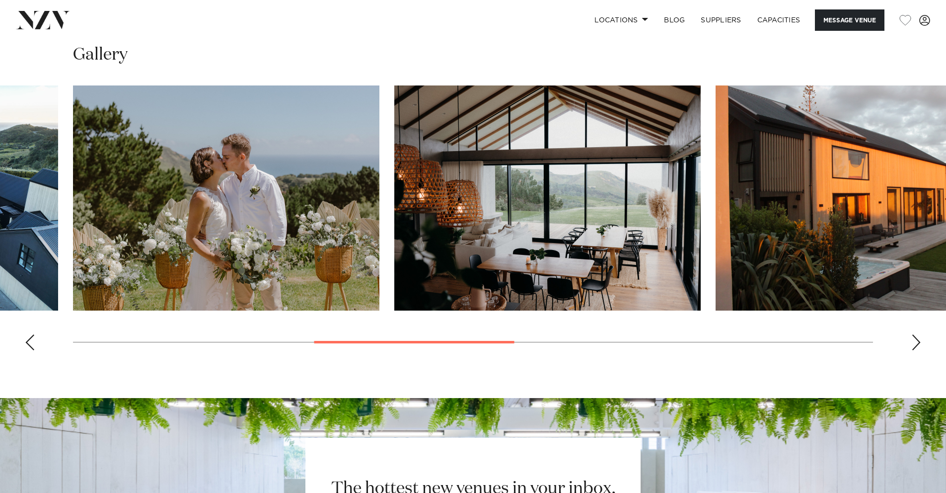
click at [915, 342] on div "Next slide" at bounding box center [916, 342] width 10 height 16
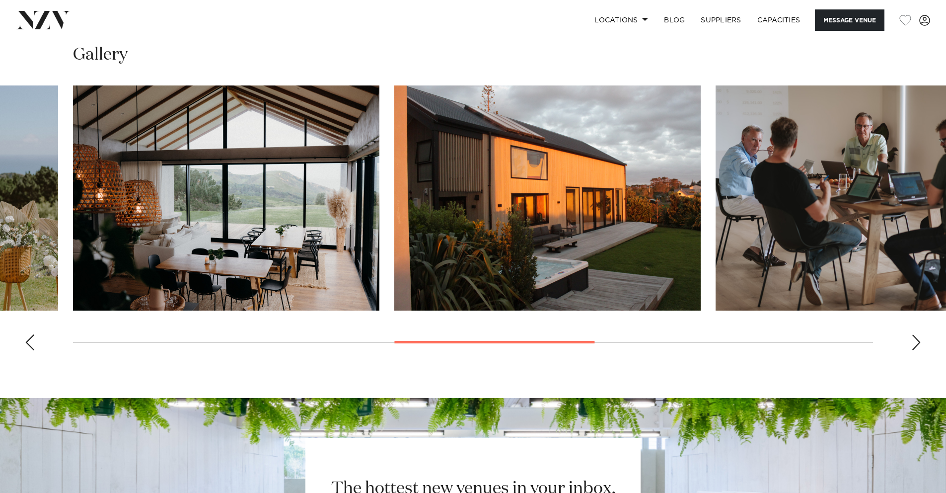
click at [915, 342] on div "Next slide" at bounding box center [916, 342] width 10 height 16
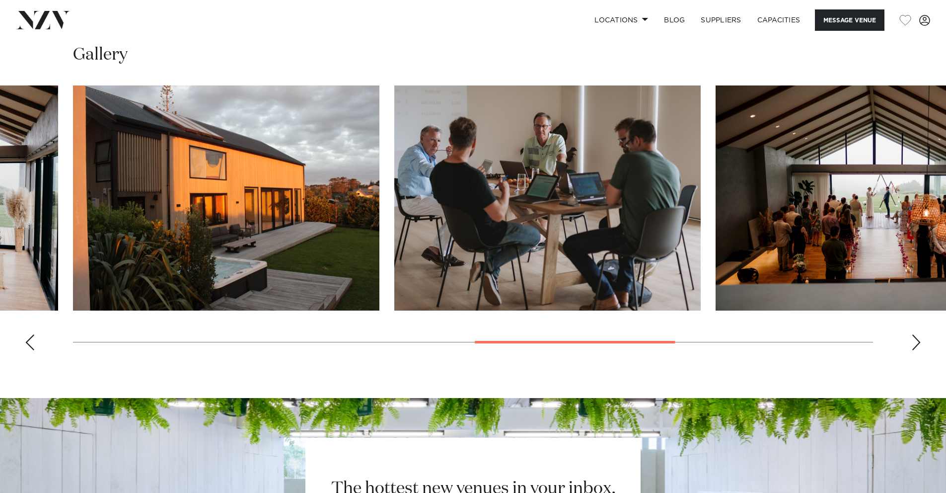
click at [915, 342] on div "Next slide" at bounding box center [916, 342] width 10 height 16
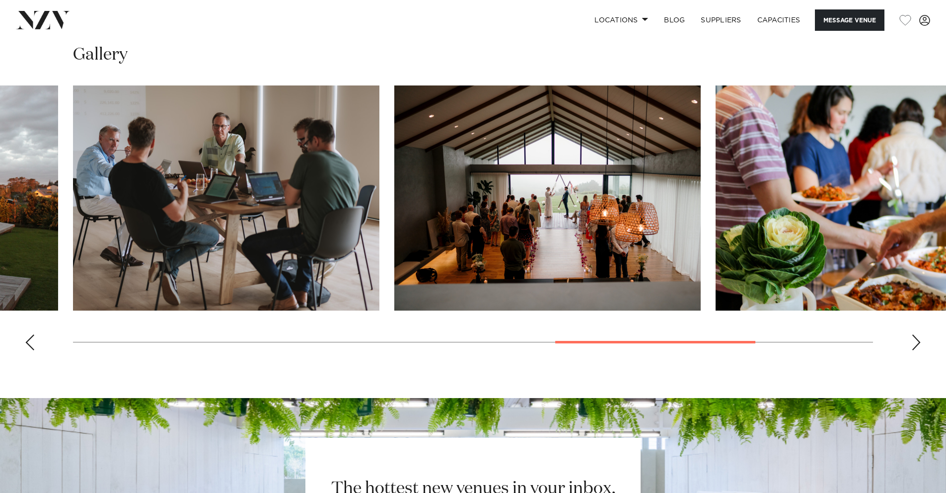
click at [915, 342] on div "Next slide" at bounding box center [916, 342] width 10 height 16
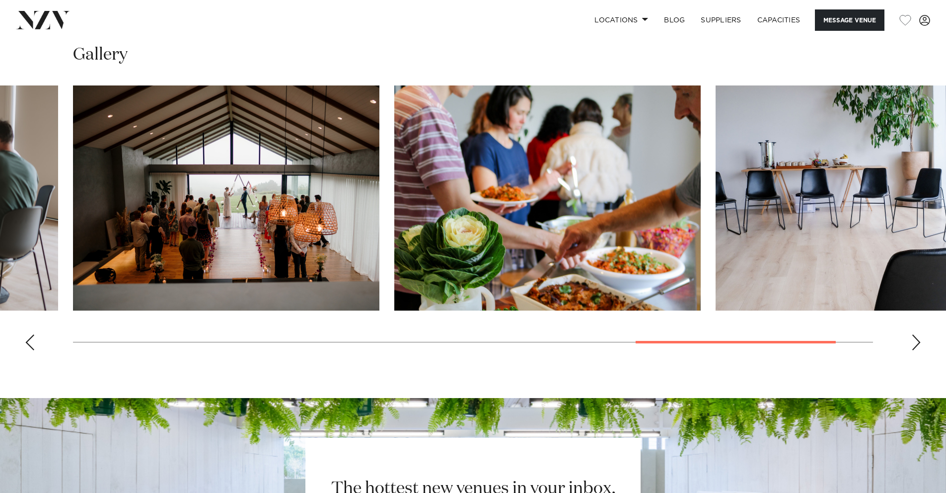
click at [915, 342] on div "Next slide" at bounding box center [916, 342] width 10 height 16
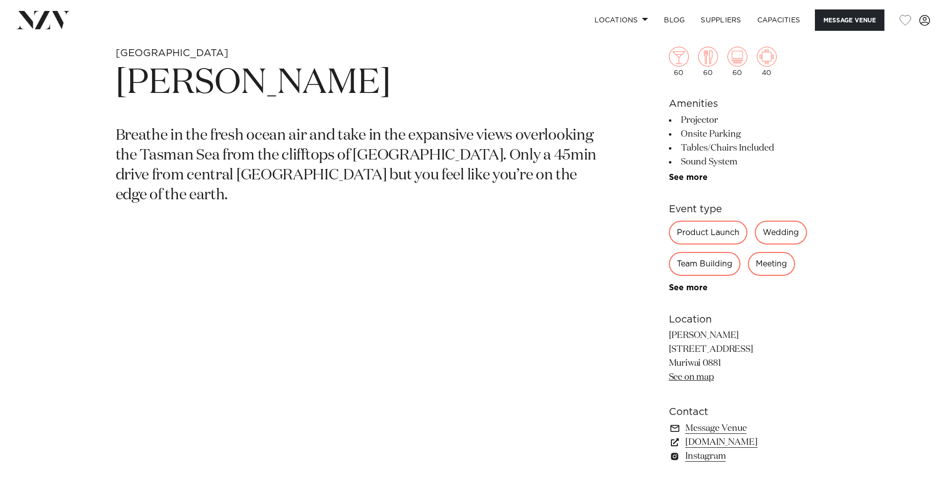
scroll to position [544, 0]
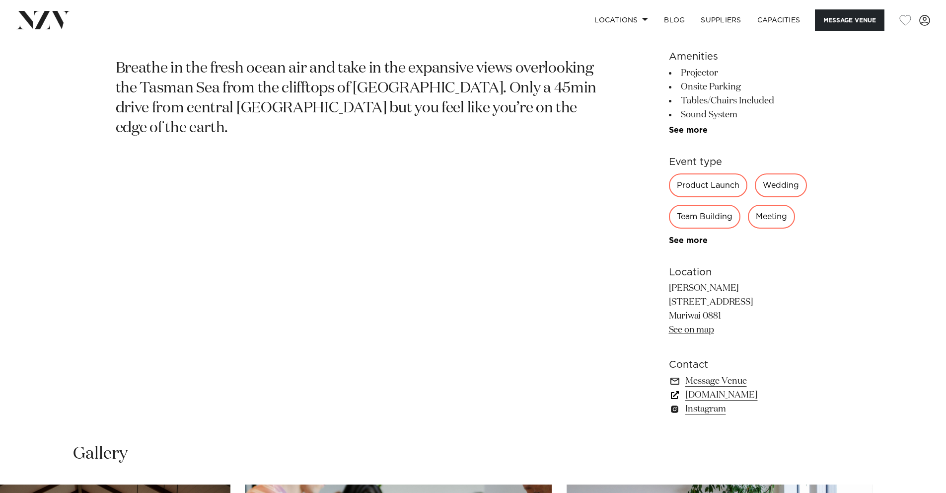
click at [726, 398] on link "www.kulamuriwai.co.nz" at bounding box center [750, 395] width 162 height 14
